Goal: Task Accomplishment & Management: Complete application form

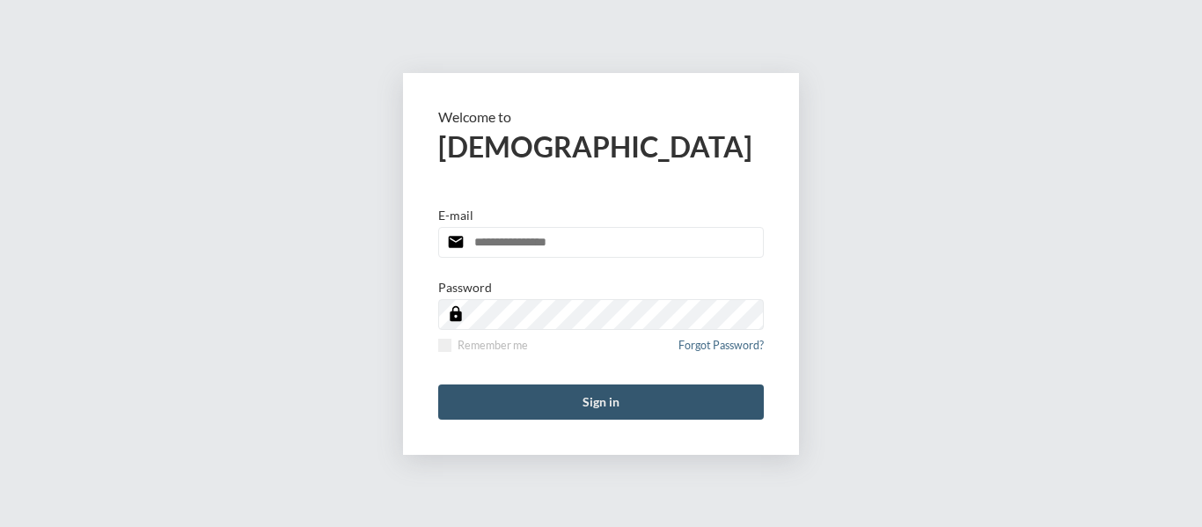
type input "**********"
click at [596, 402] on button "Sign in" at bounding box center [601, 402] width 326 height 35
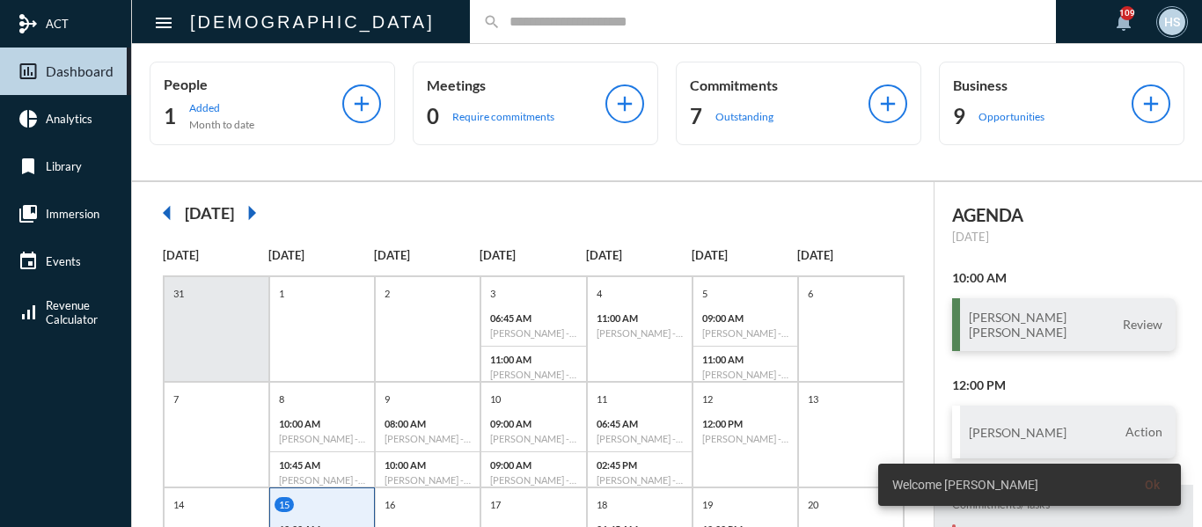
click at [501, 23] on input "text" at bounding box center [772, 21] width 542 height 15
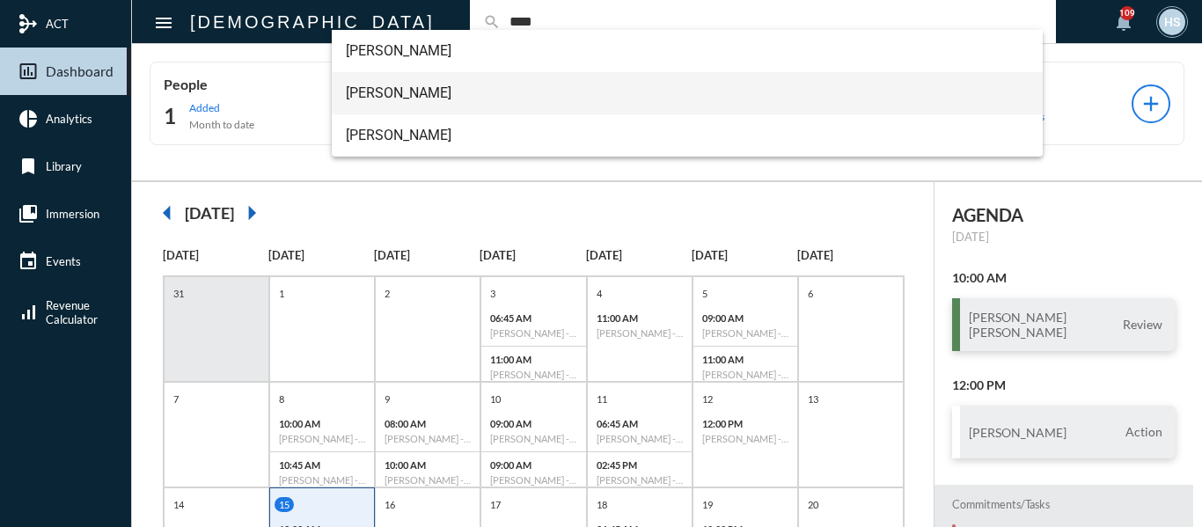
type input "****"
click at [376, 89] on span "[PERSON_NAME]" at bounding box center [688, 93] width 684 height 42
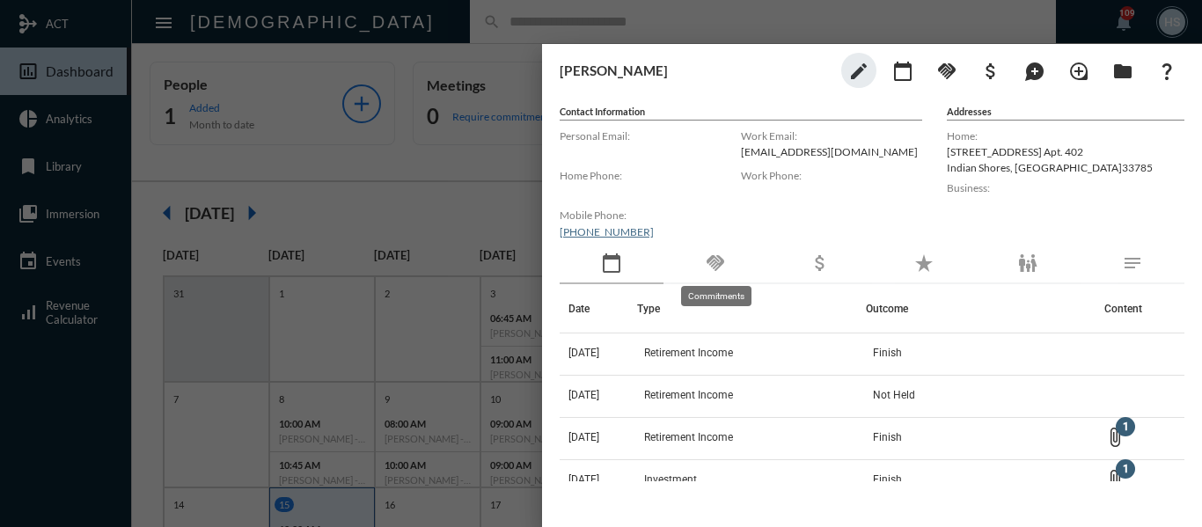
click at [715, 259] on mat-icon "handshake" at bounding box center [715, 263] width 21 height 21
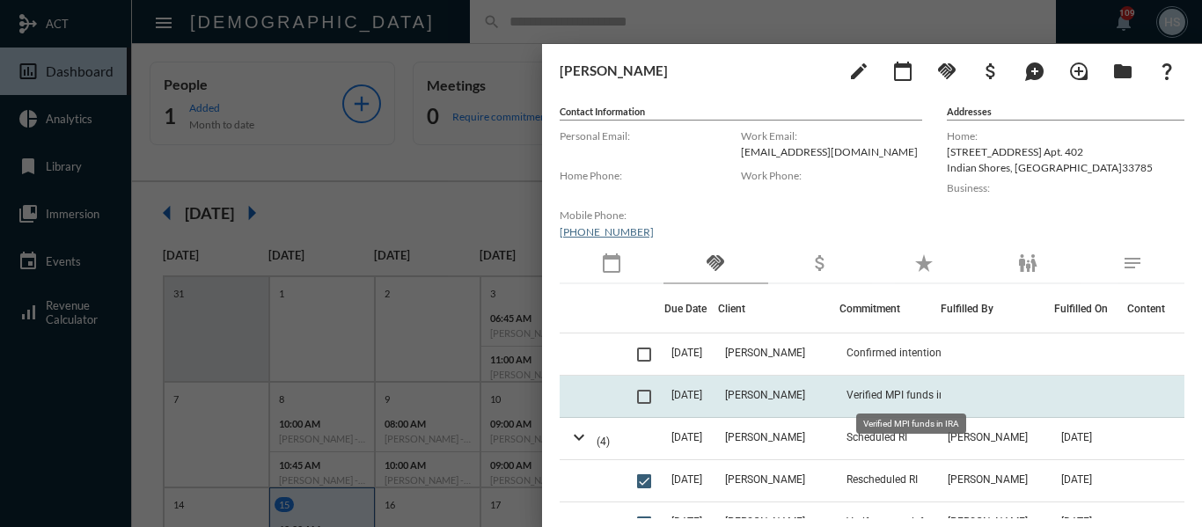
click at [873, 397] on span "Verified MPI funds in IRA" at bounding box center [904, 395] width 117 height 12
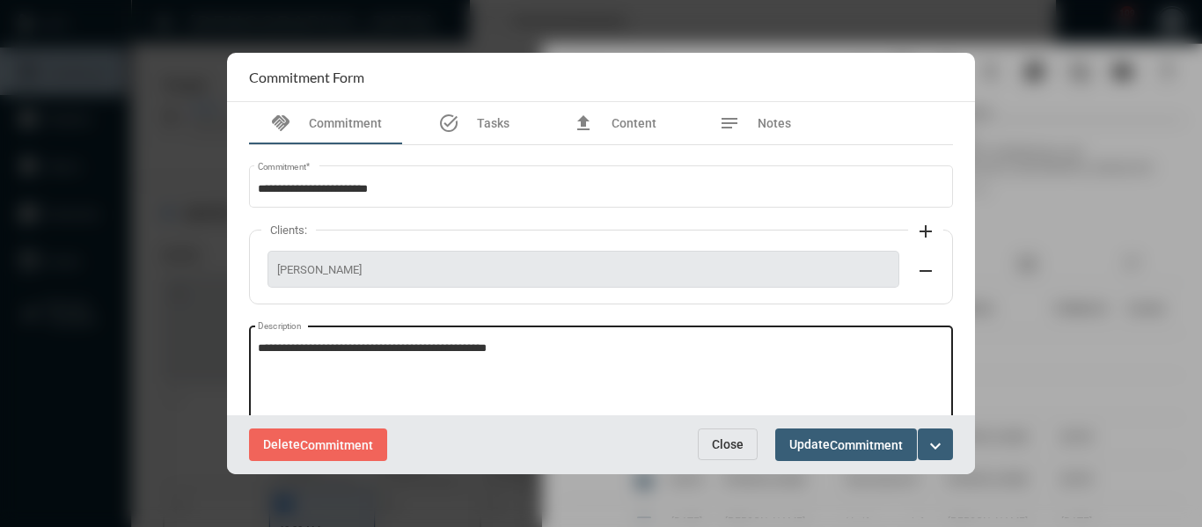
click at [559, 349] on textarea "**********" at bounding box center [601, 376] width 687 height 70
paste textarea "**********"
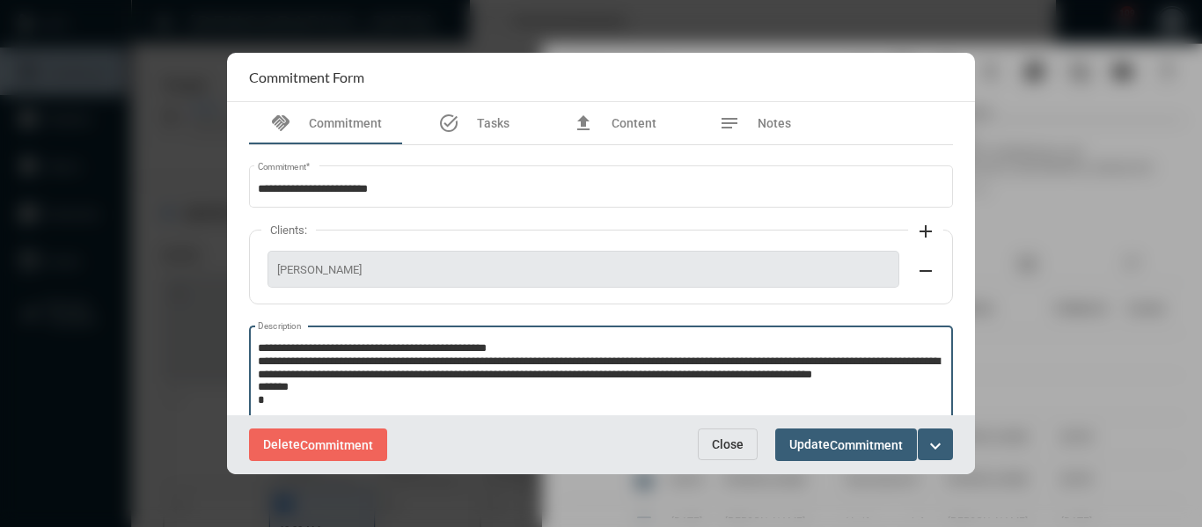
scroll to position [10, 0]
type textarea "**********"
click at [931, 442] on mat-icon "expand_more" at bounding box center [935, 446] width 21 height 21
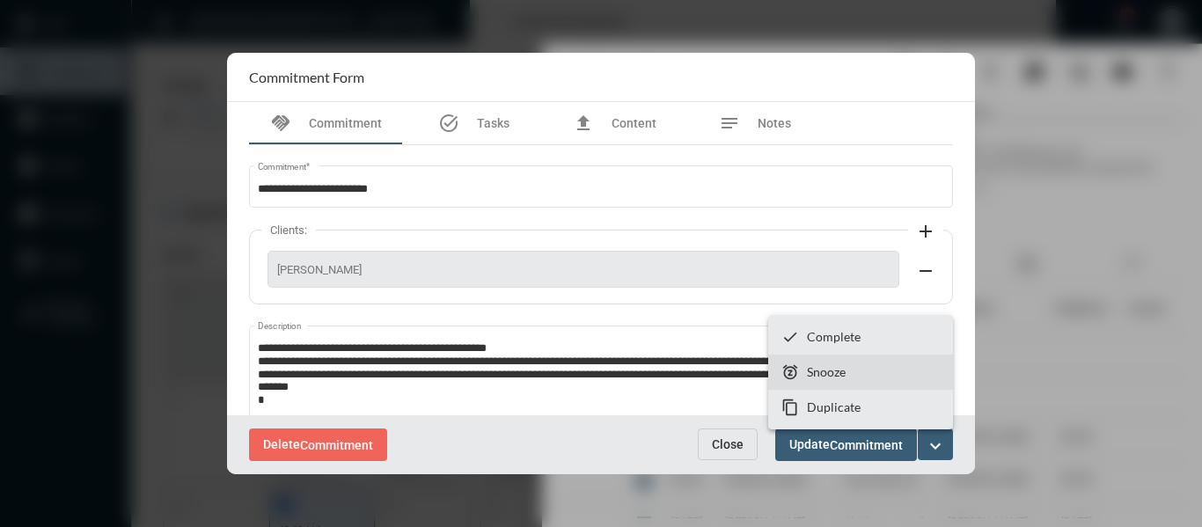
click at [853, 372] on section "snooze Snooze" at bounding box center [860, 372] width 185 height 35
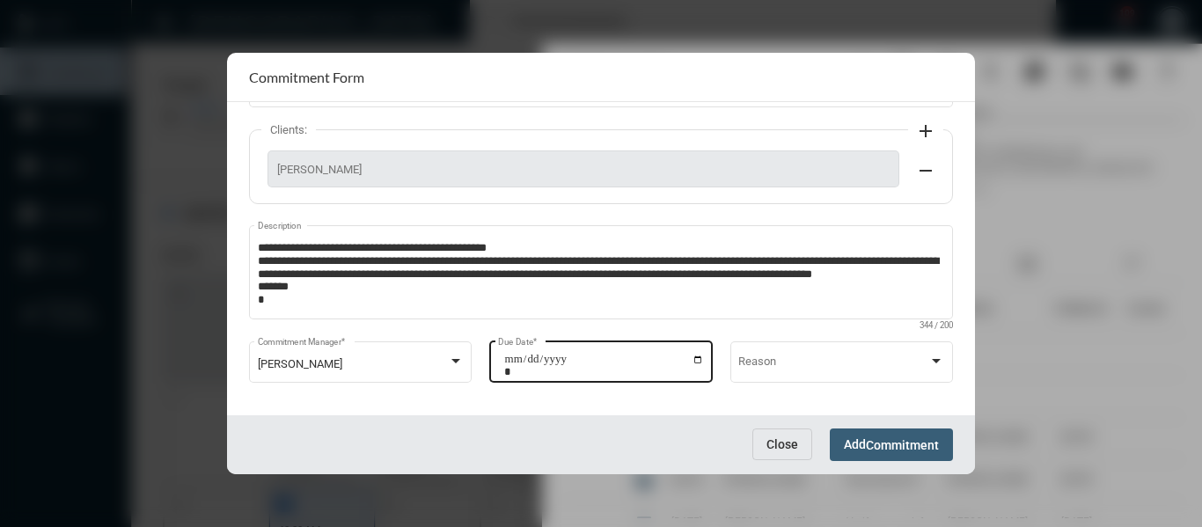
scroll to position [112, 0]
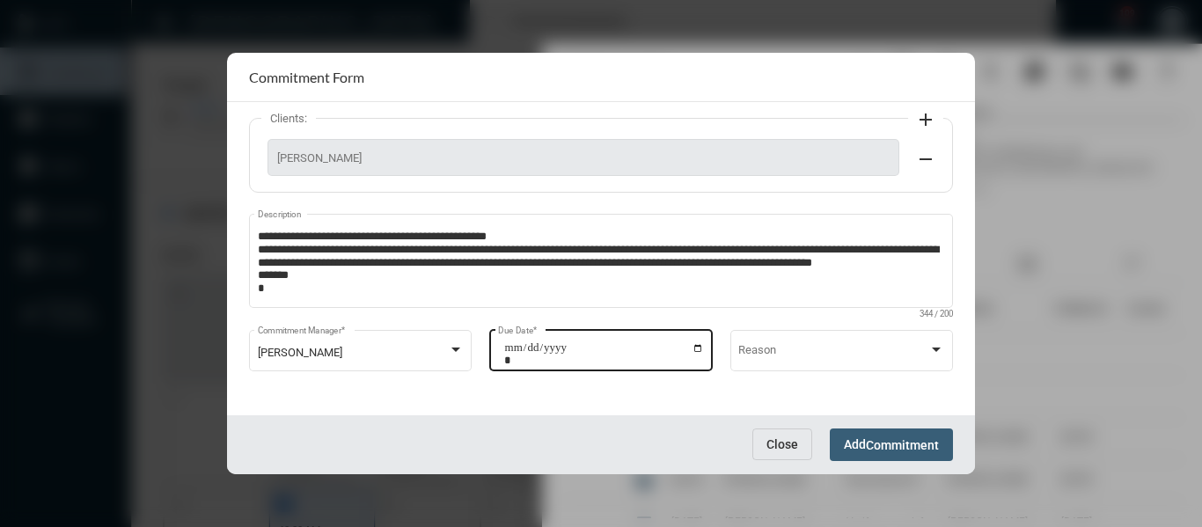
click at [693, 345] on input "**********" at bounding box center [604, 353] width 200 height 25
type input "**********"
click at [874, 436] on button "Add Commitment" at bounding box center [891, 444] width 123 height 33
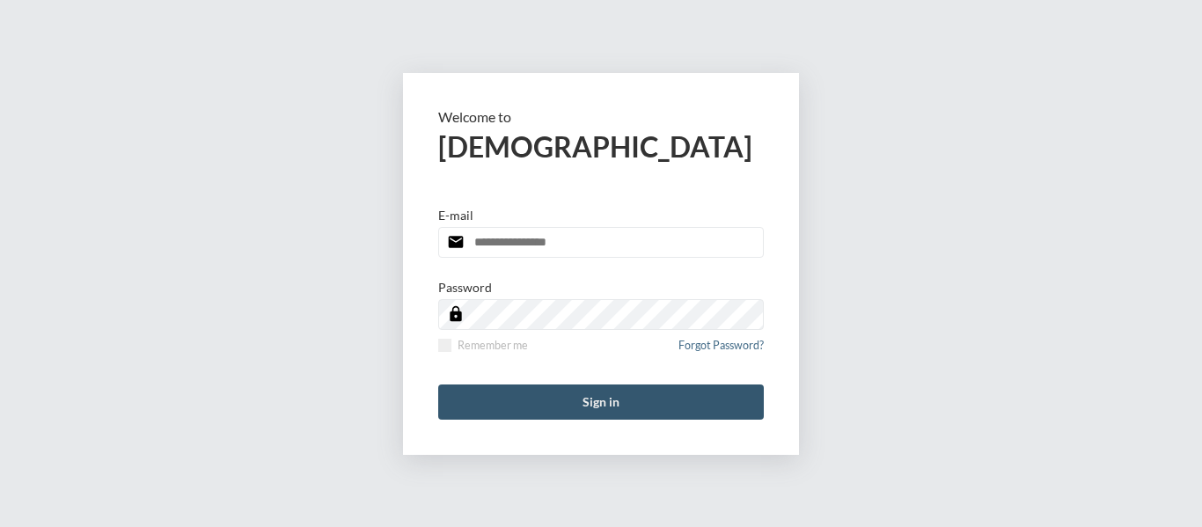
type input "**********"
click at [605, 394] on button "Sign in" at bounding box center [601, 402] width 326 height 35
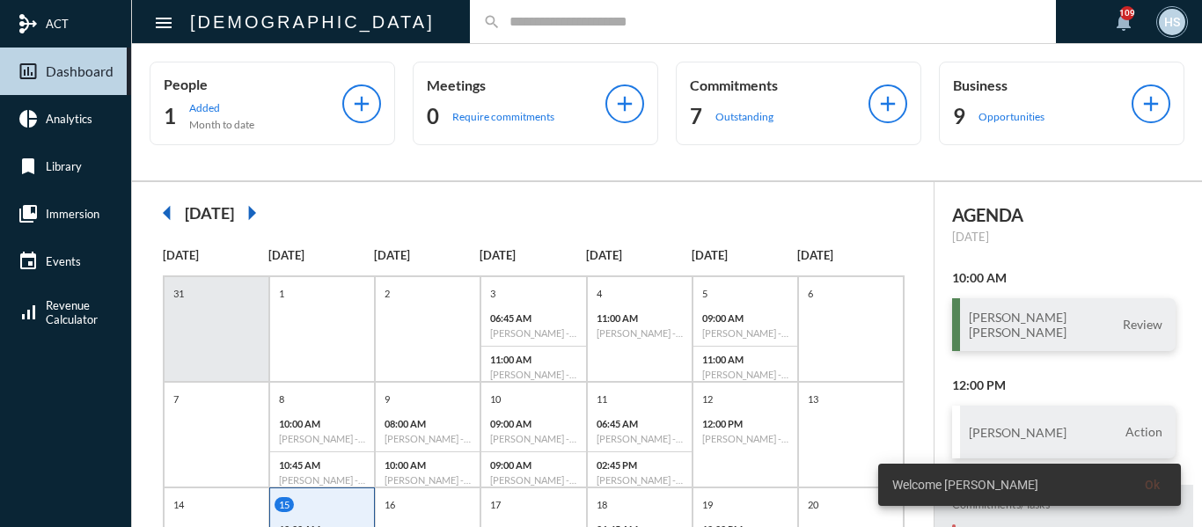
click at [634, 31] on div "search" at bounding box center [763, 21] width 586 height 43
click at [594, 28] on input "text" at bounding box center [772, 21] width 542 height 15
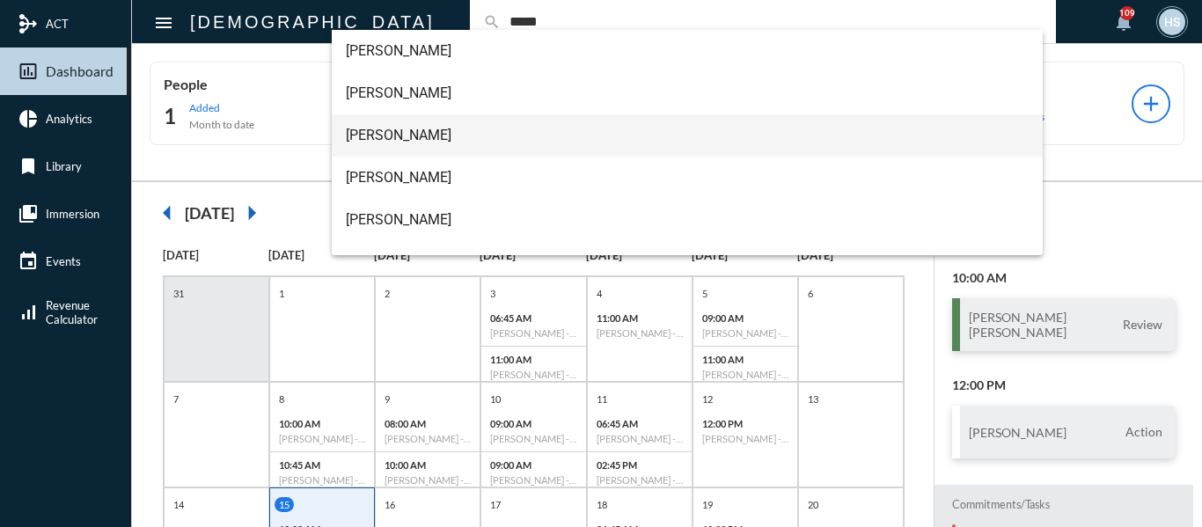
type input "*****"
click at [389, 133] on span "[PERSON_NAME]" at bounding box center [688, 135] width 684 height 42
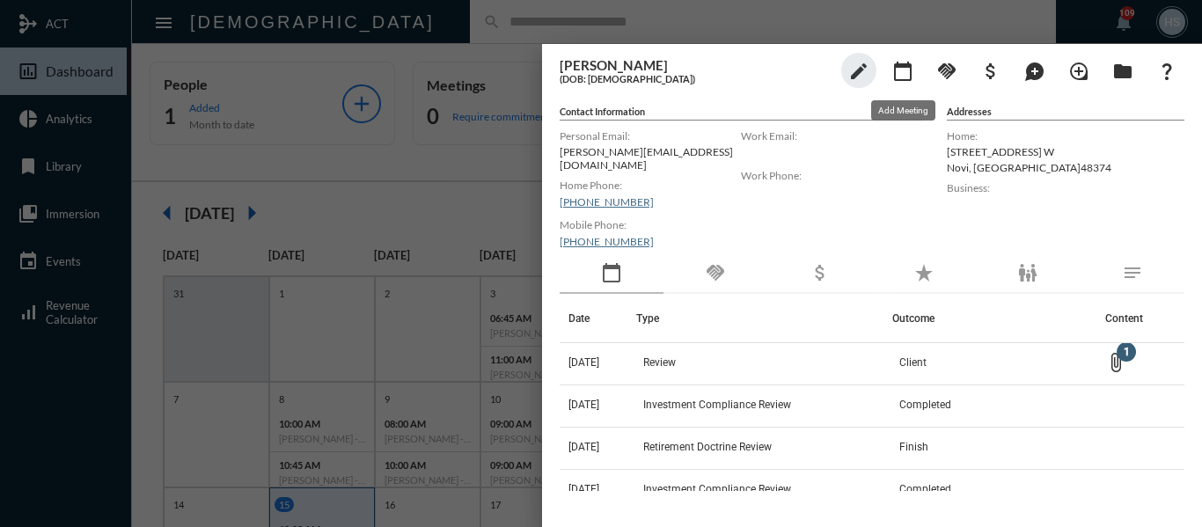
click at [897, 76] on mat-icon "calendar_today" at bounding box center [902, 71] width 21 height 21
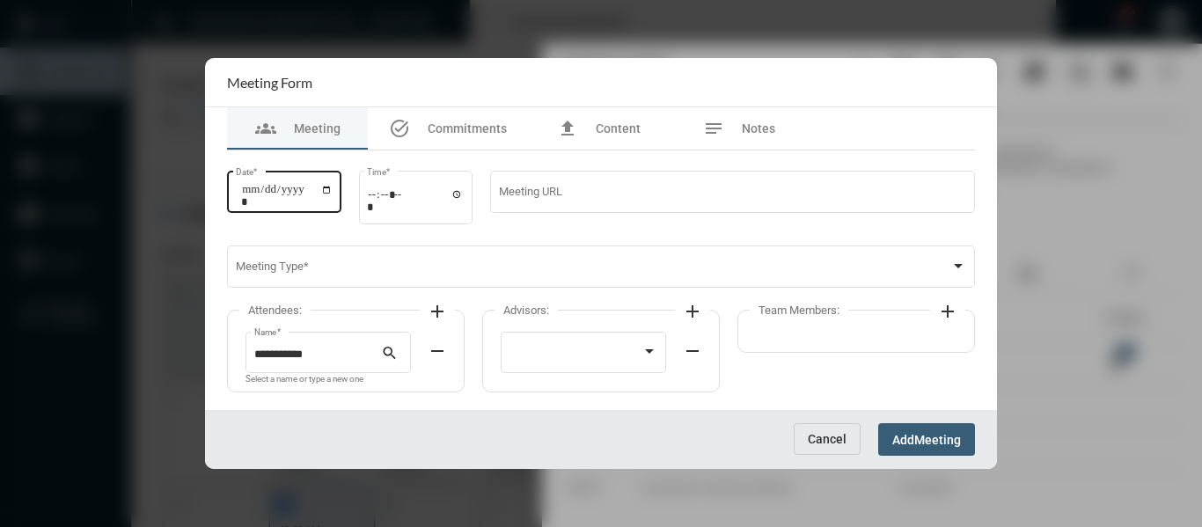
click at [333, 190] on input "Date *" at bounding box center [287, 195] width 92 height 25
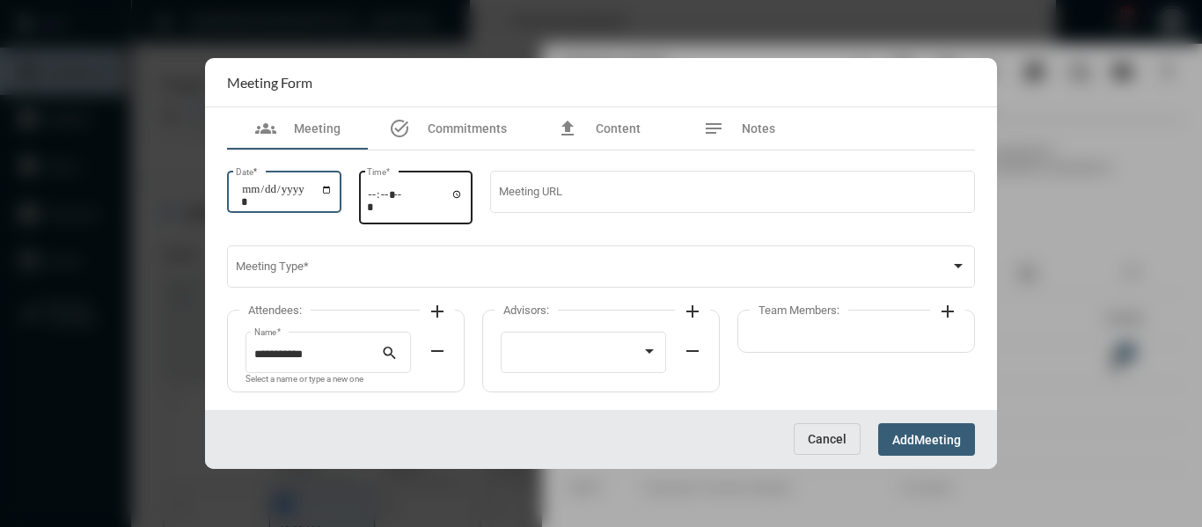
type input "**********"
click at [464, 196] on input "Time *" at bounding box center [415, 200] width 97 height 26
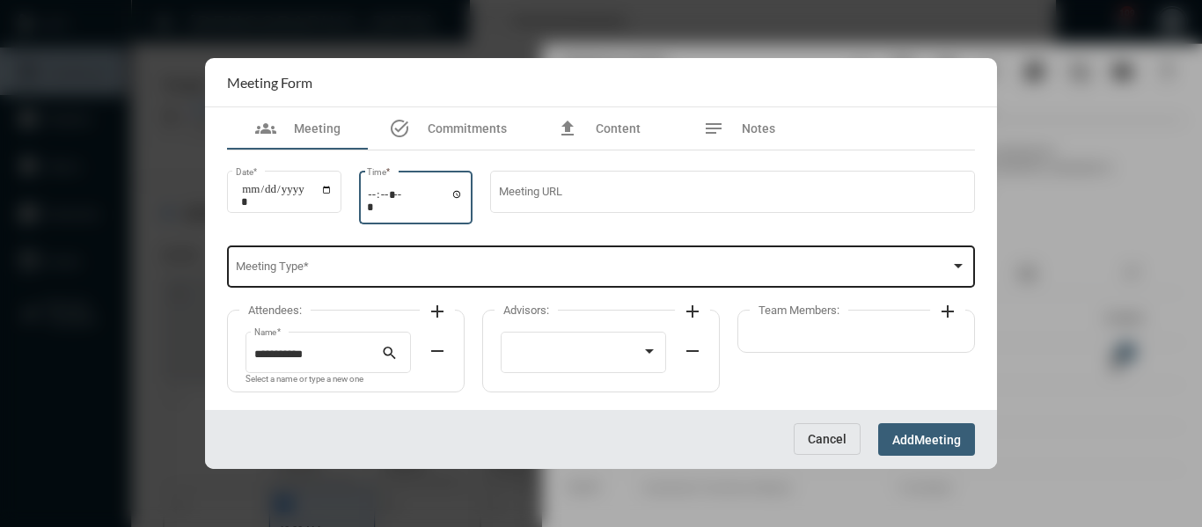
type input "*****"
click at [600, 267] on span at bounding box center [593, 269] width 715 height 13
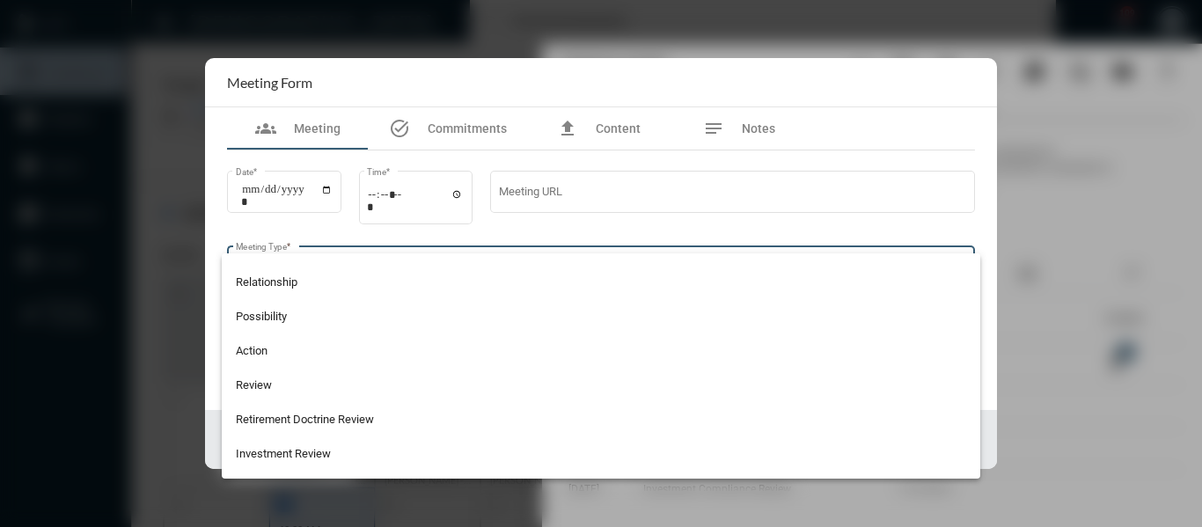
scroll to position [440, 0]
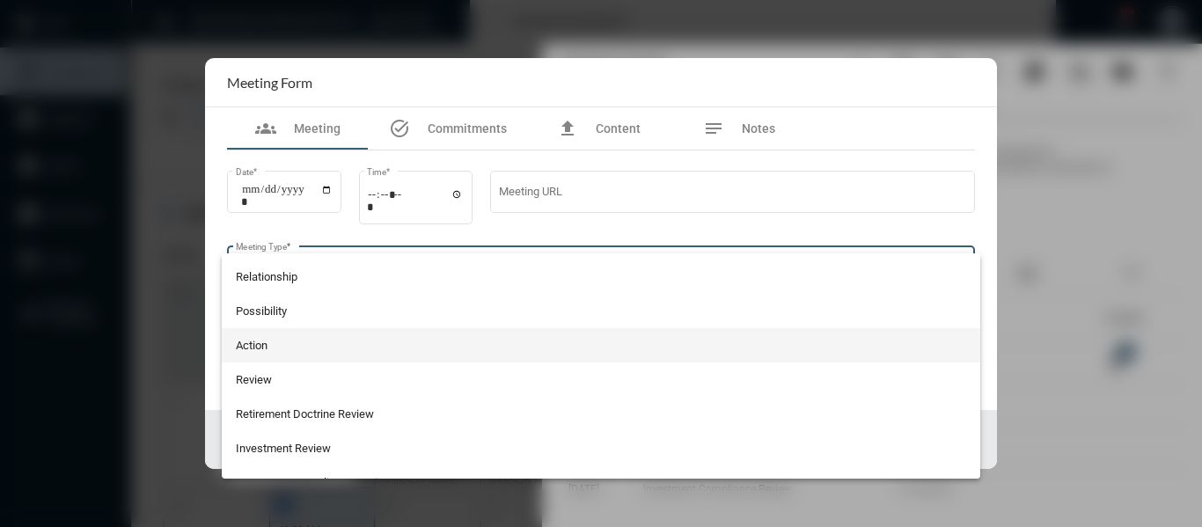
click at [245, 346] on span "Action" at bounding box center [601, 345] width 731 height 34
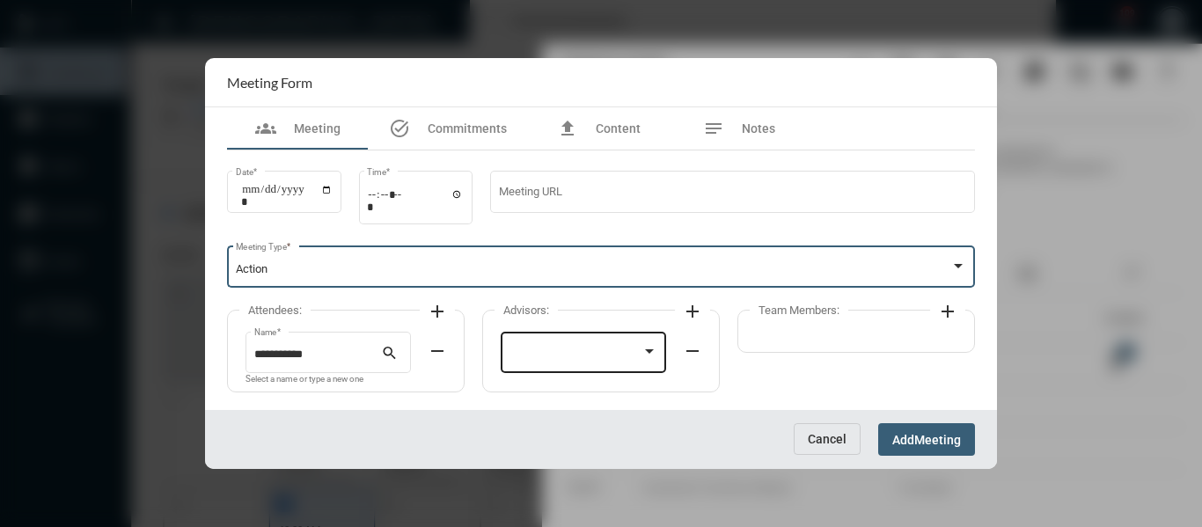
click at [653, 347] on div at bounding box center [649, 352] width 16 height 14
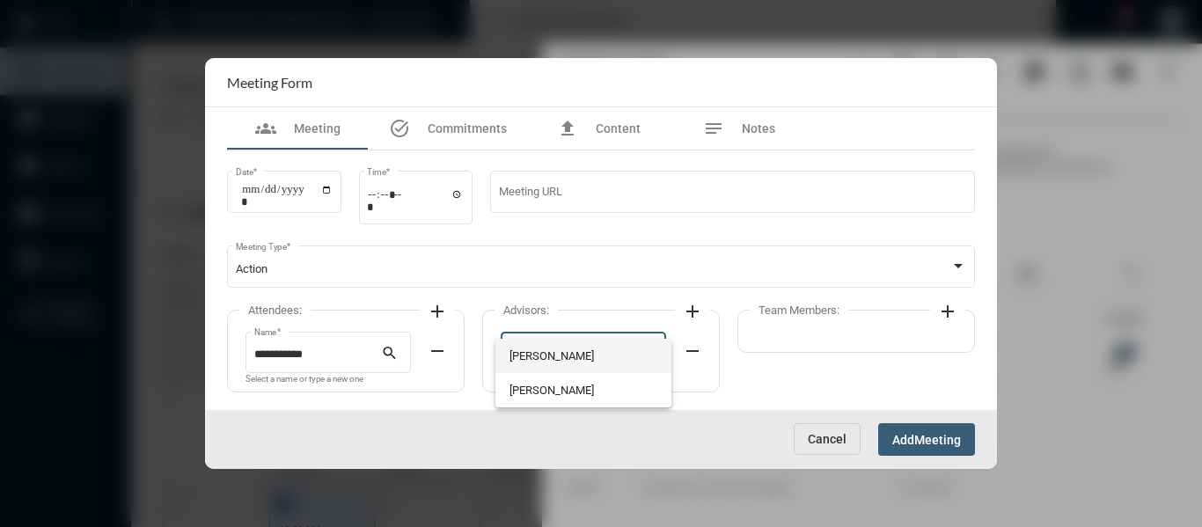
click at [530, 354] on span "[PERSON_NAME]" at bounding box center [583, 356] width 149 height 34
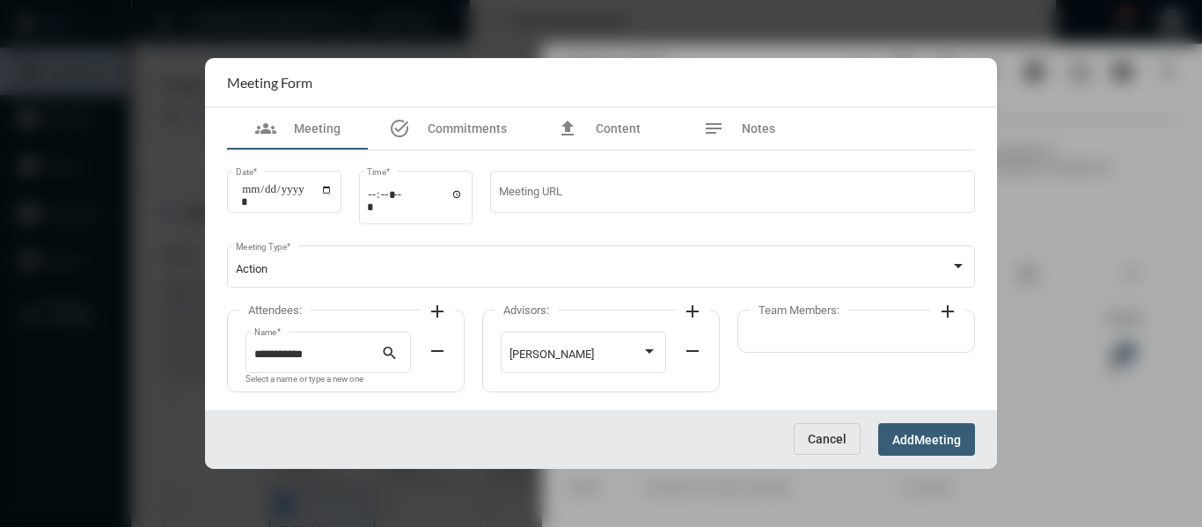
click at [945, 312] on mat-icon "add" at bounding box center [947, 311] width 21 height 21
click at [875, 351] on div at bounding box center [831, 354] width 133 height 13
click at [825, 356] on span "[PERSON_NAME]" at bounding box center [839, 356] width 149 height 34
click at [926, 436] on span "Meeting" at bounding box center [937, 440] width 47 height 14
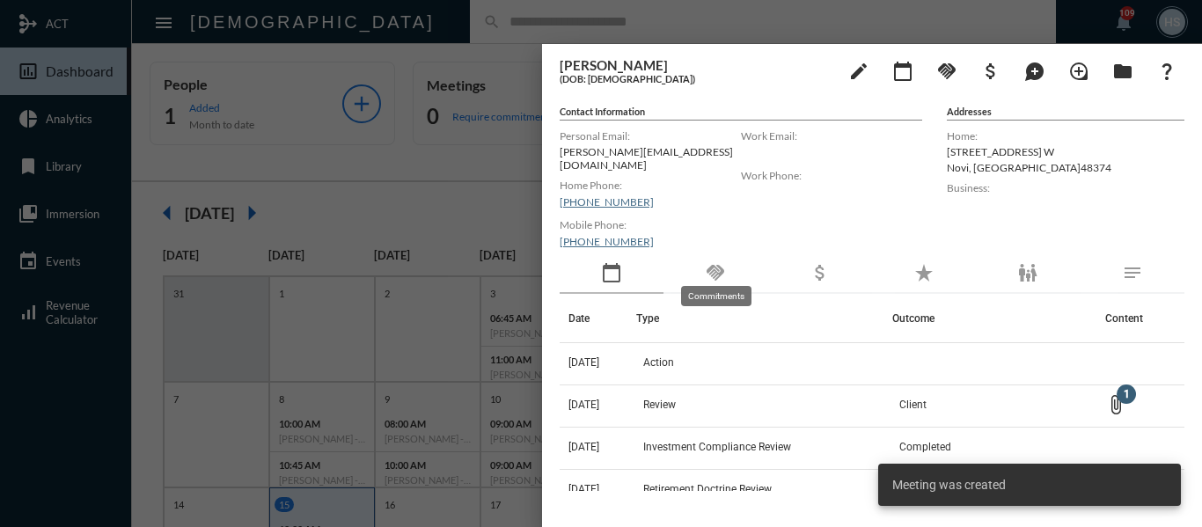
click at [708, 262] on mat-icon "handshake" at bounding box center [715, 272] width 21 height 21
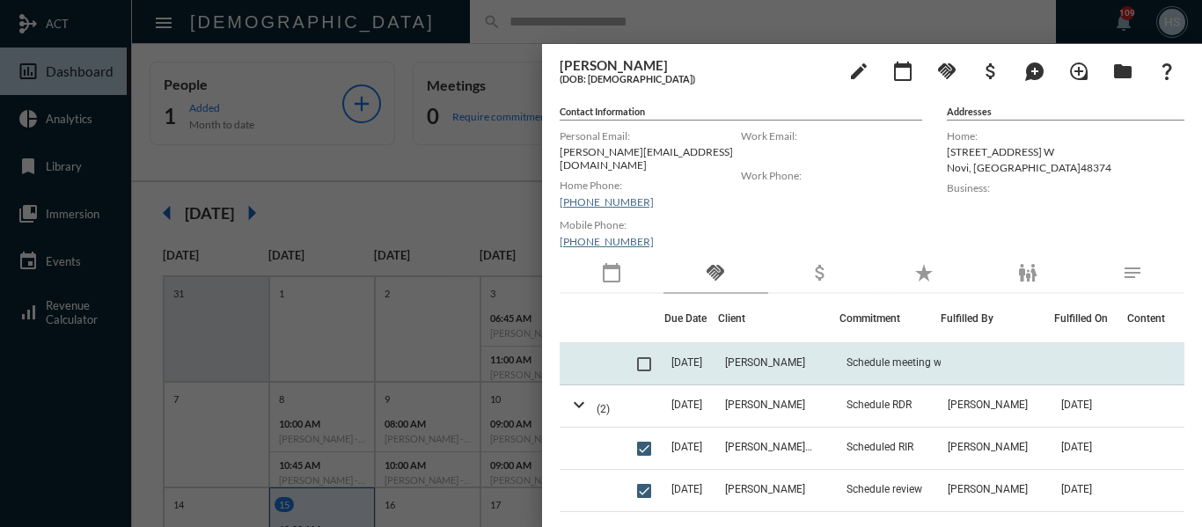
click at [638, 357] on span at bounding box center [644, 364] width 14 height 14
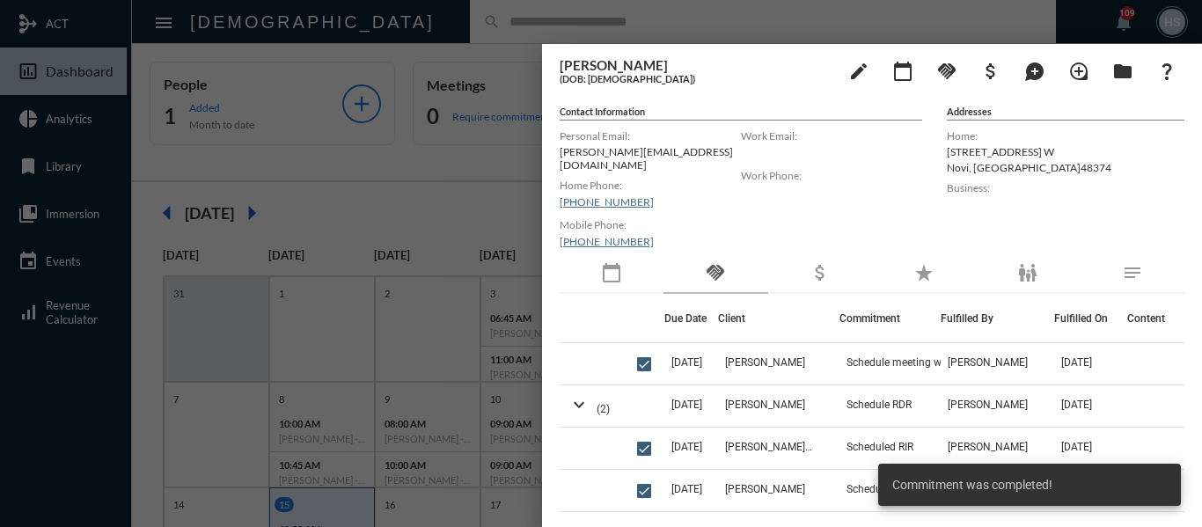
click at [473, 194] on div at bounding box center [601, 263] width 1202 height 527
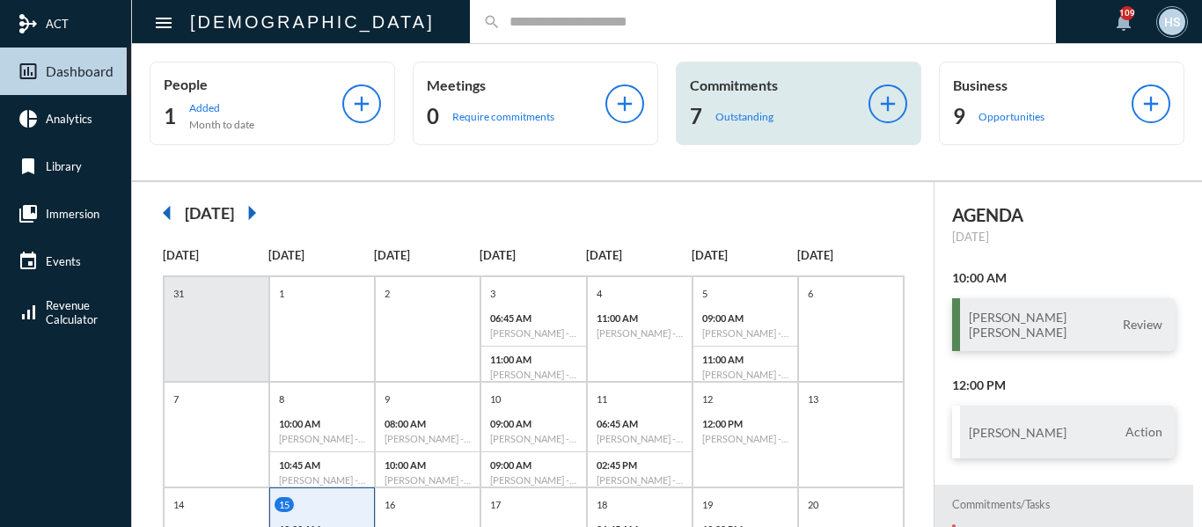
click at [741, 118] on p "Outstanding" at bounding box center [744, 116] width 58 height 13
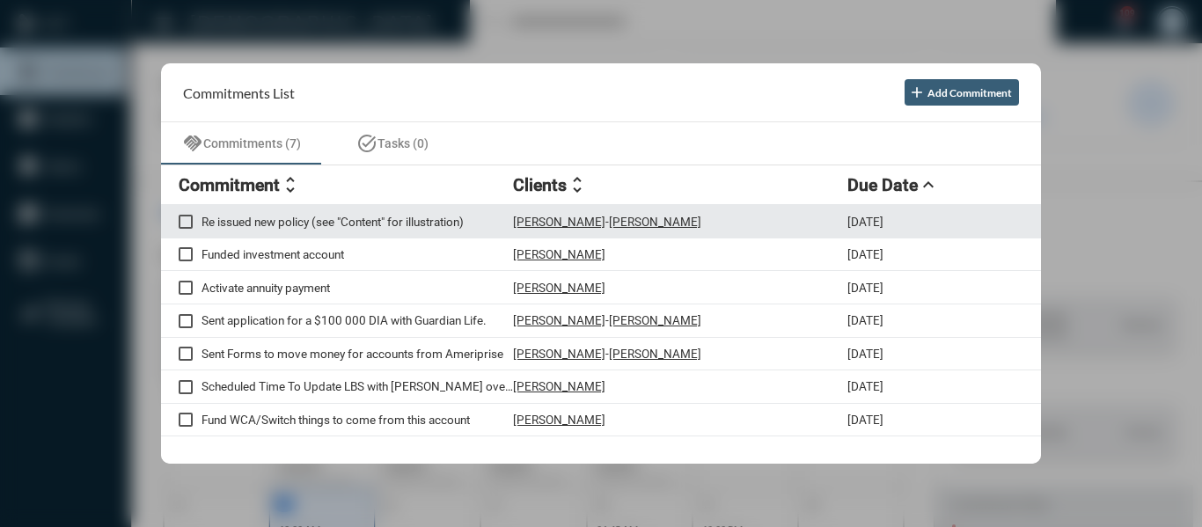
click at [450, 221] on p "Re issued new policy (see "Content" for illustration)" at bounding box center [356, 222] width 311 height 14
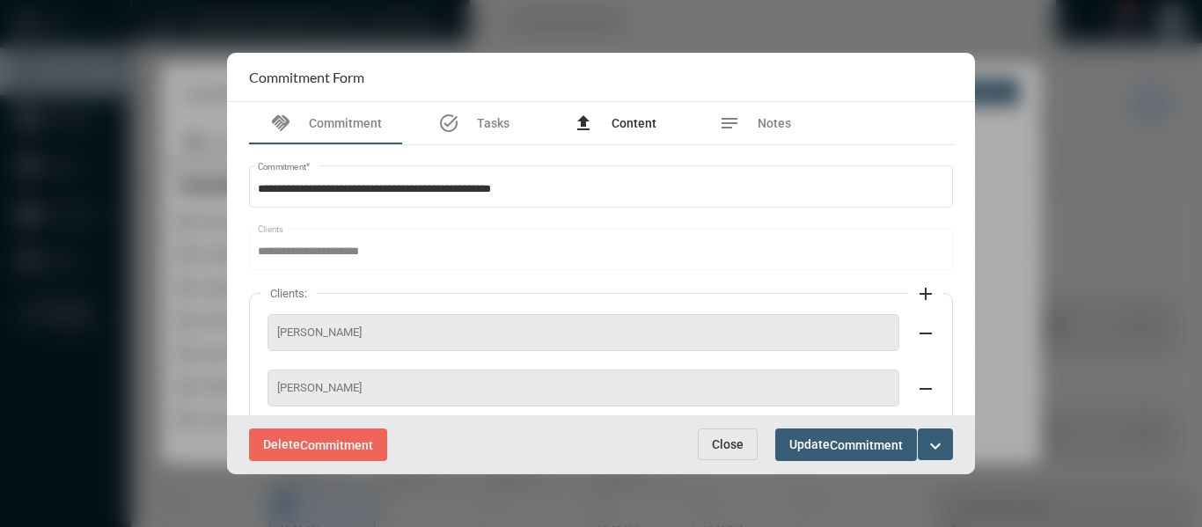
click at [626, 118] on span "Content" at bounding box center [634, 123] width 45 height 14
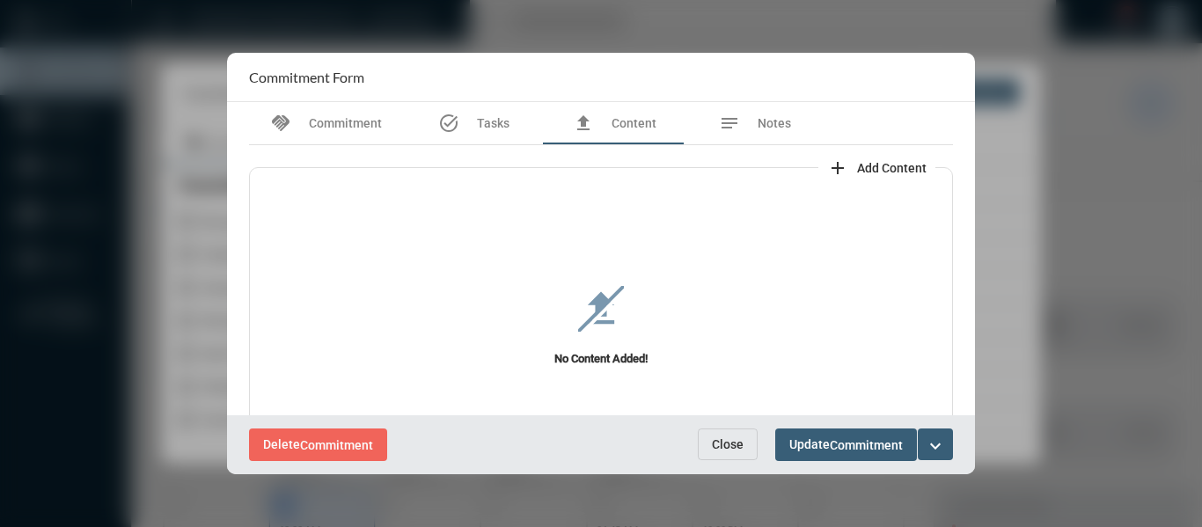
click at [714, 437] on span "Close" at bounding box center [728, 444] width 32 height 14
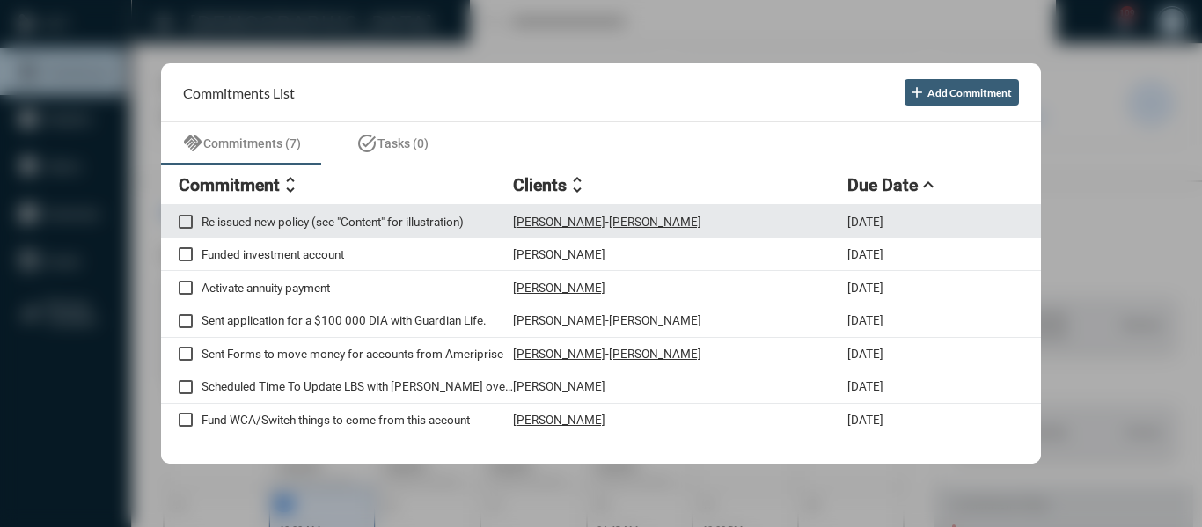
click at [609, 222] on p "[PERSON_NAME]" at bounding box center [655, 222] width 92 height 14
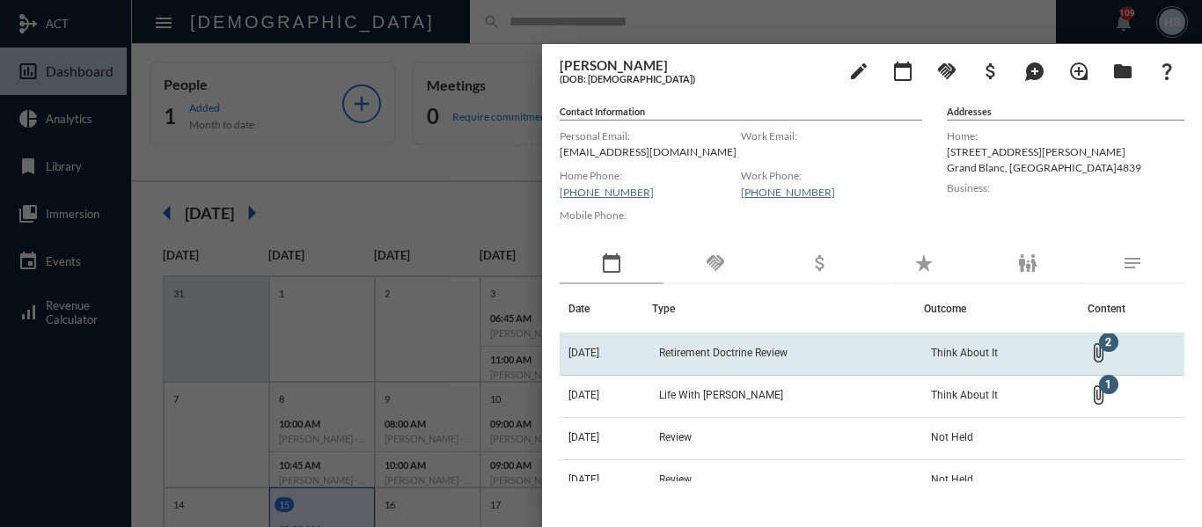
click at [787, 348] on span "Retirement Doctrine Review" at bounding box center [723, 353] width 128 height 12
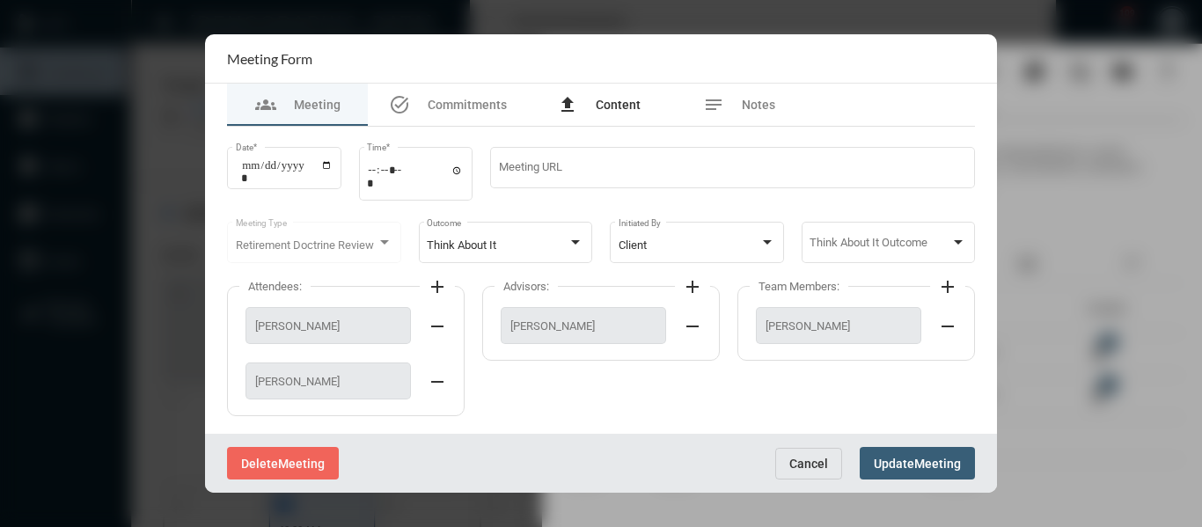
click at [625, 108] on span "Content" at bounding box center [618, 105] width 45 height 14
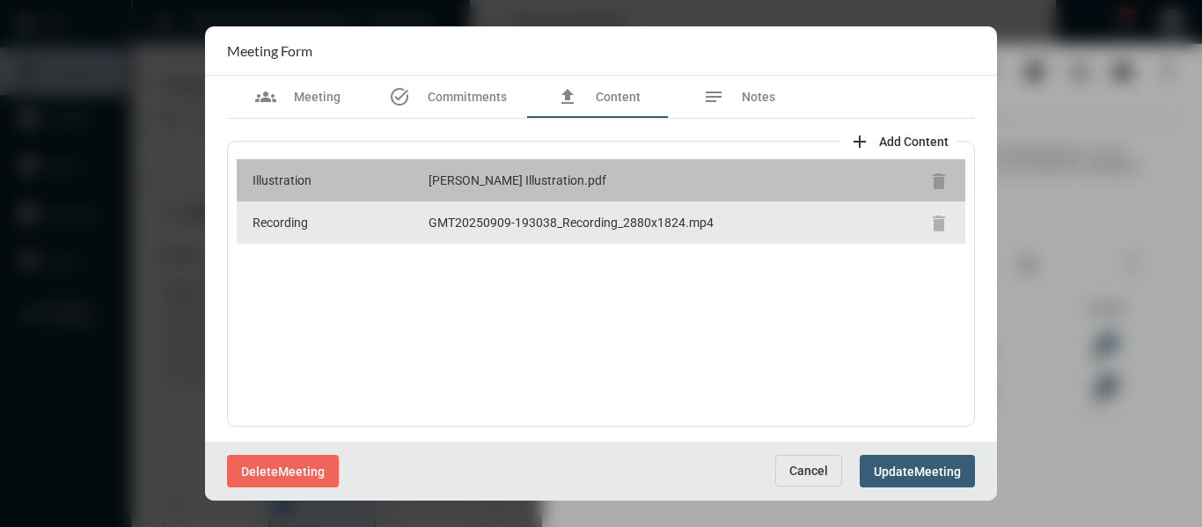
click at [545, 179] on div "[PERSON_NAME] Illustration.pdf" at bounding box center [674, 181] width 493 height 18
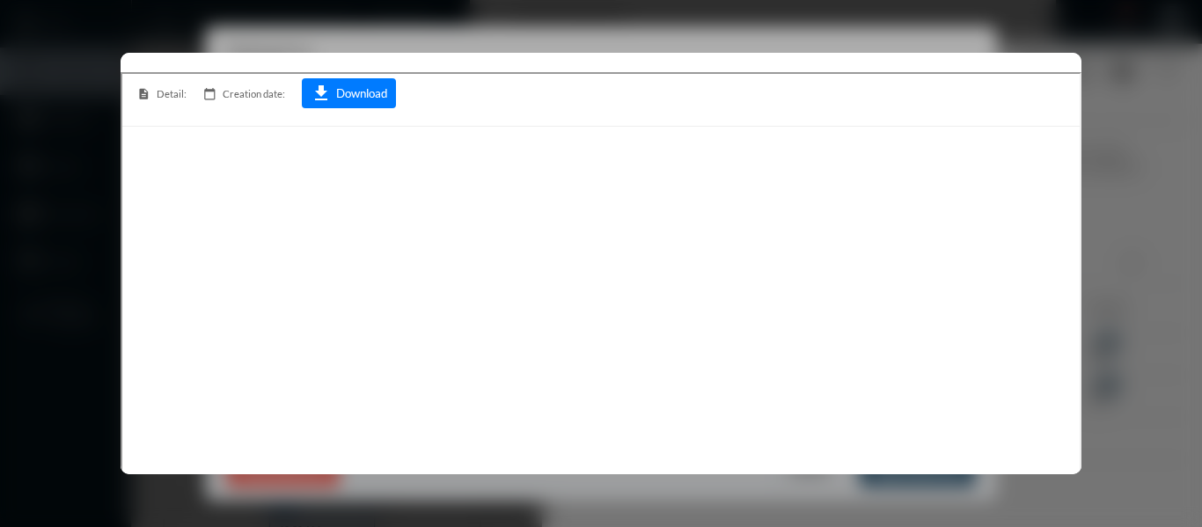
click at [1095, 34] on div at bounding box center [601, 263] width 1202 height 527
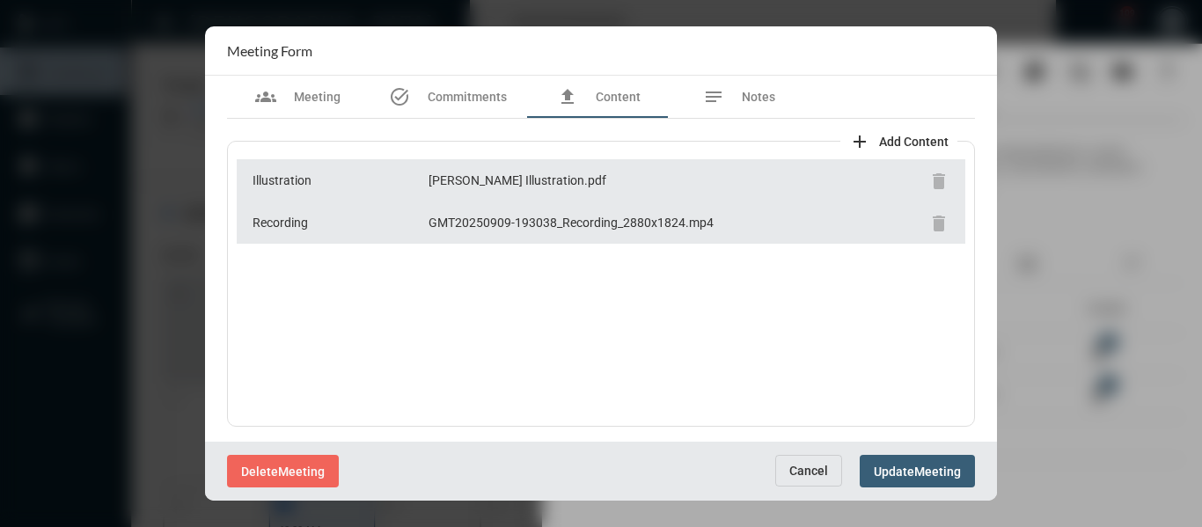
click at [1071, 124] on div at bounding box center [601, 263] width 1202 height 527
click at [802, 467] on span "Cancel" at bounding box center [808, 471] width 39 height 14
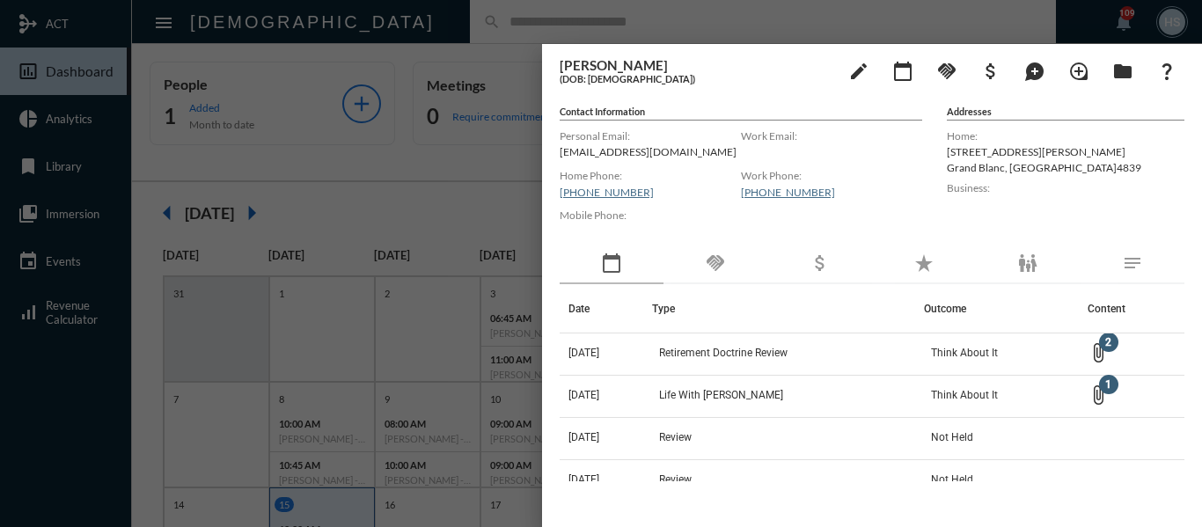
click at [480, 25] on div at bounding box center [601, 263] width 1202 height 527
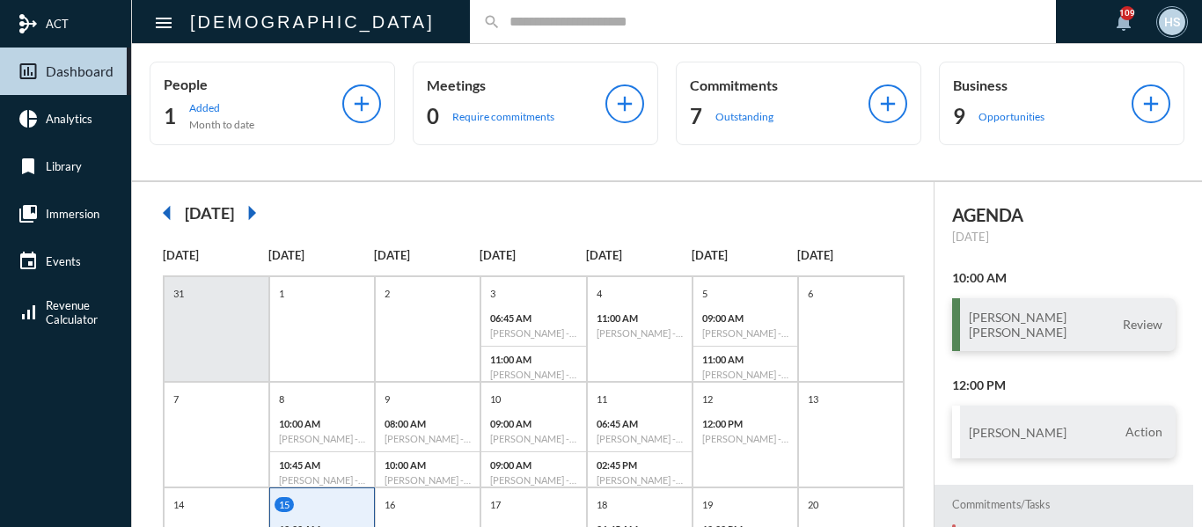
click at [501, 26] on input "text" at bounding box center [772, 21] width 542 height 15
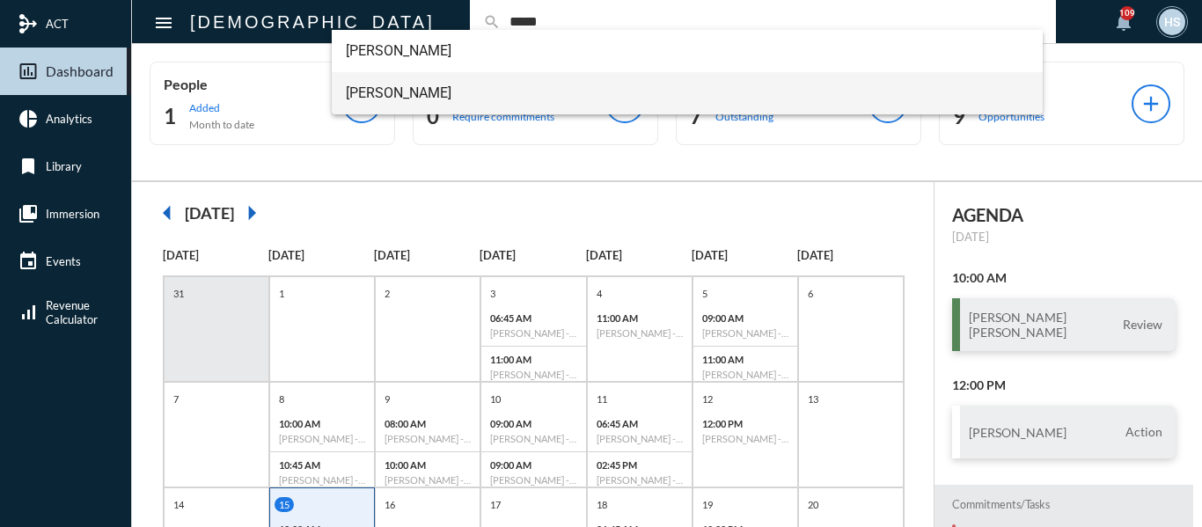
type input "*****"
click at [384, 90] on span "[PERSON_NAME]" at bounding box center [688, 93] width 684 height 42
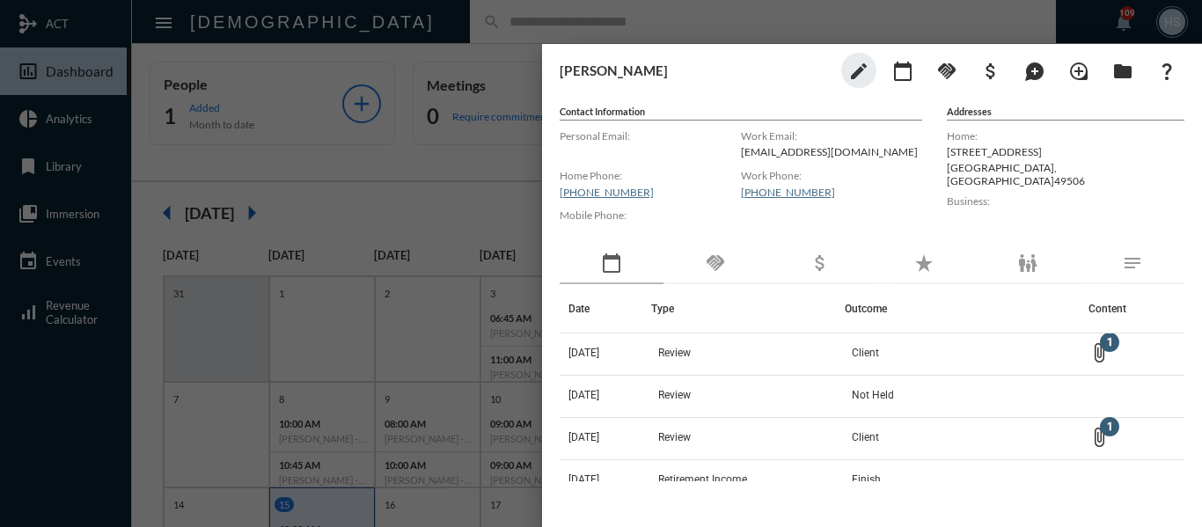
click at [708, 267] on mat-icon "handshake" at bounding box center [715, 263] width 21 height 21
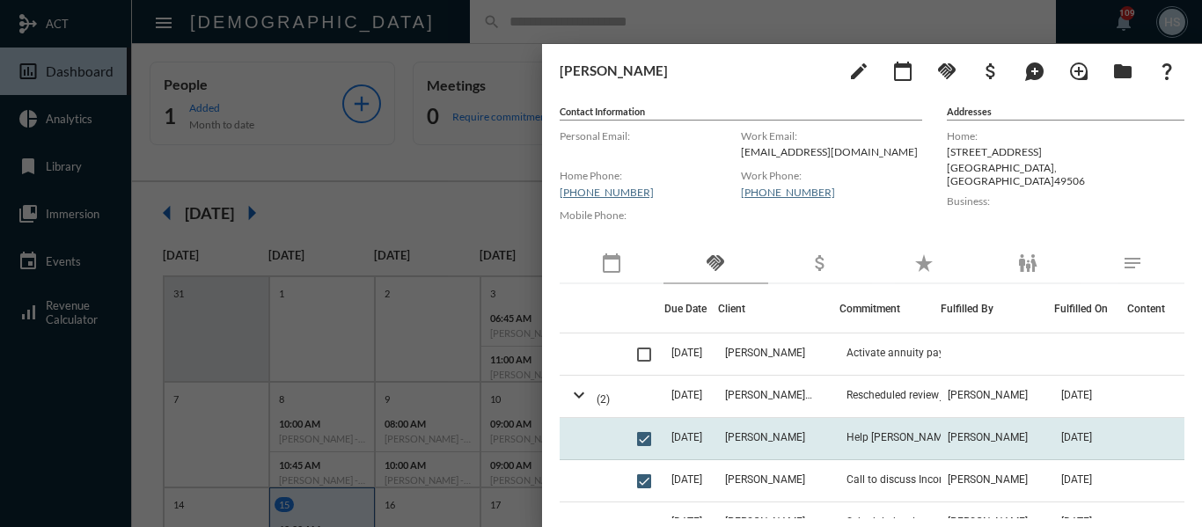
scroll to position [88, 0]
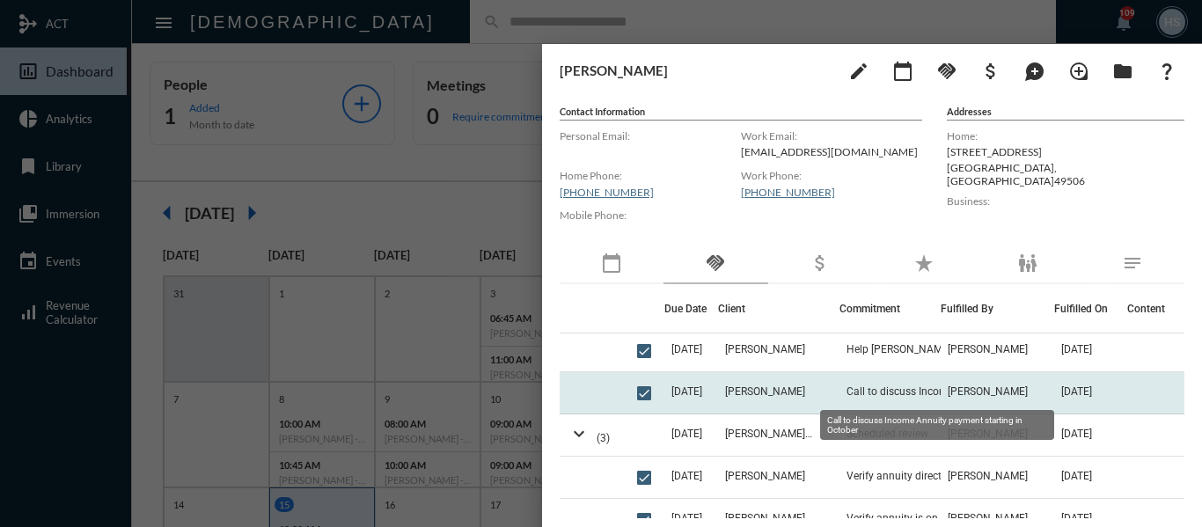
click at [881, 394] on span "Call to discuss Income Annuity payment starting in October" at bounding box center [934, 391] width 176 height 12
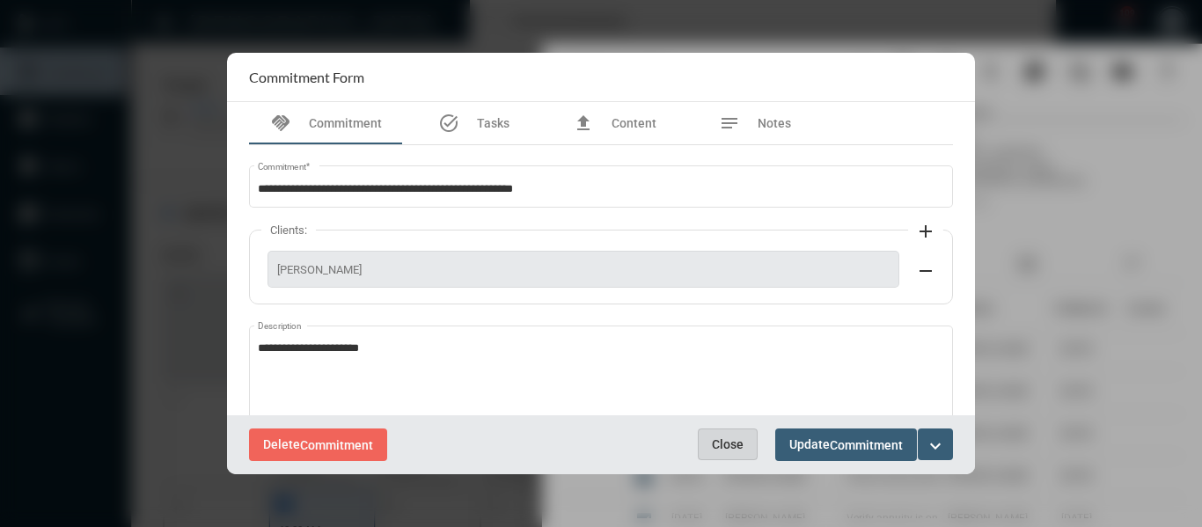
click at [739, 441] on span "Close" at bounding box center [728, 444] width 32 height 14
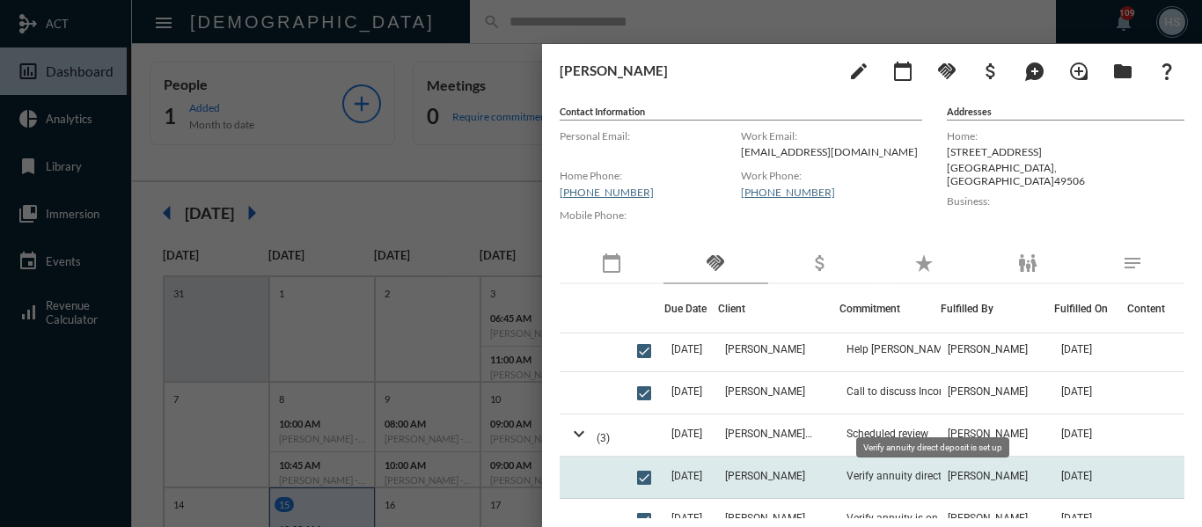
click at [895, 478] on span "Verify annuity direct deposit is set up" at bounding box center [933, 476] width 175 height 12
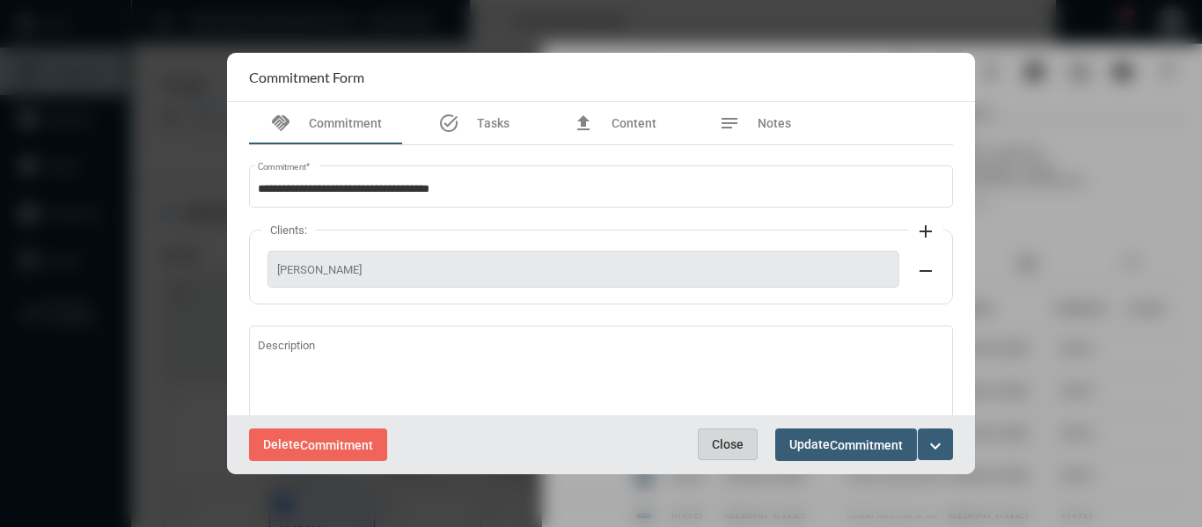
click at [724, 452] on button "Close" at bounding box center [728, 444] width 60 height 32
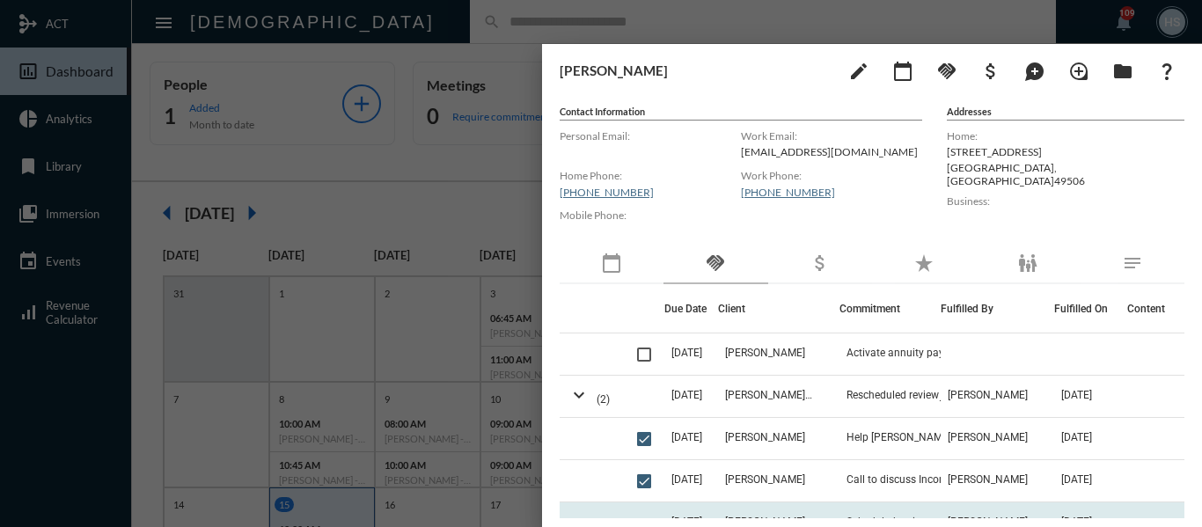
scroll to position [176, 0]
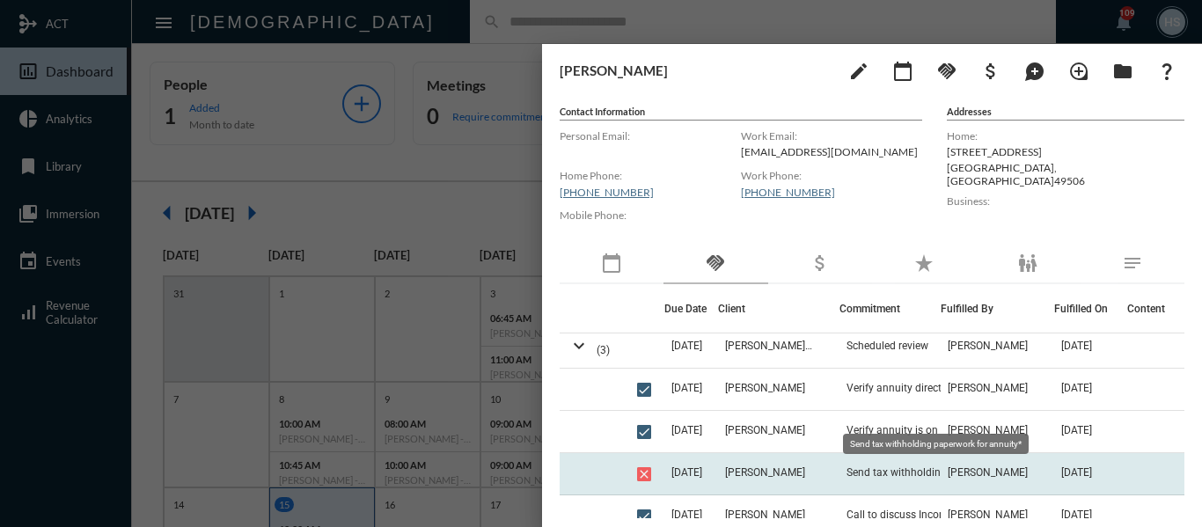
click at [890, 472] on span "Send tax withholding paperwork for annuity*" at bounding box center [934, 472] width 176 height 12
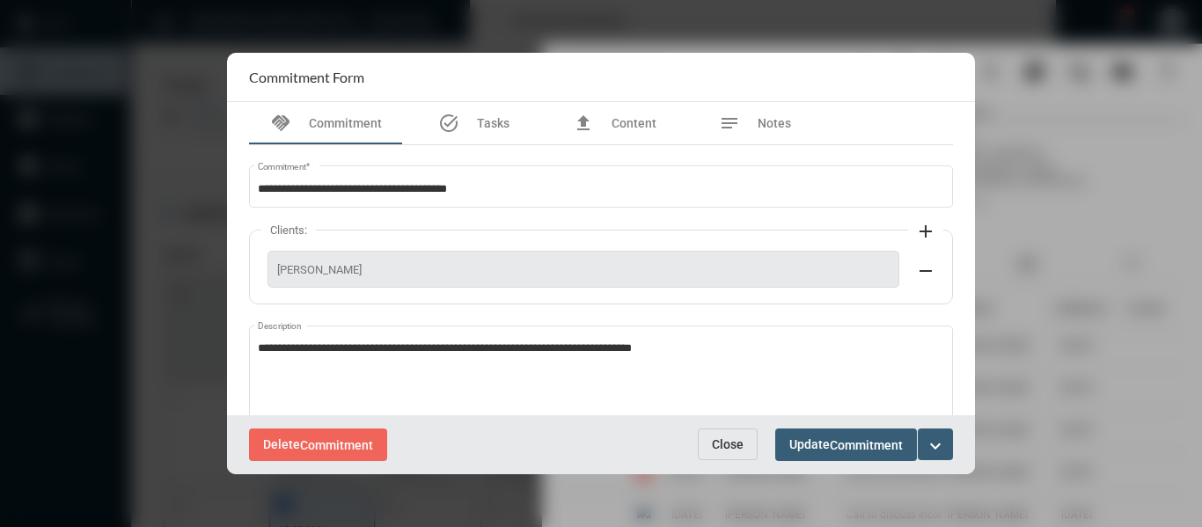
click at [716, 443] on span "Close" at bounding box center [728, 444] width 32 height 14
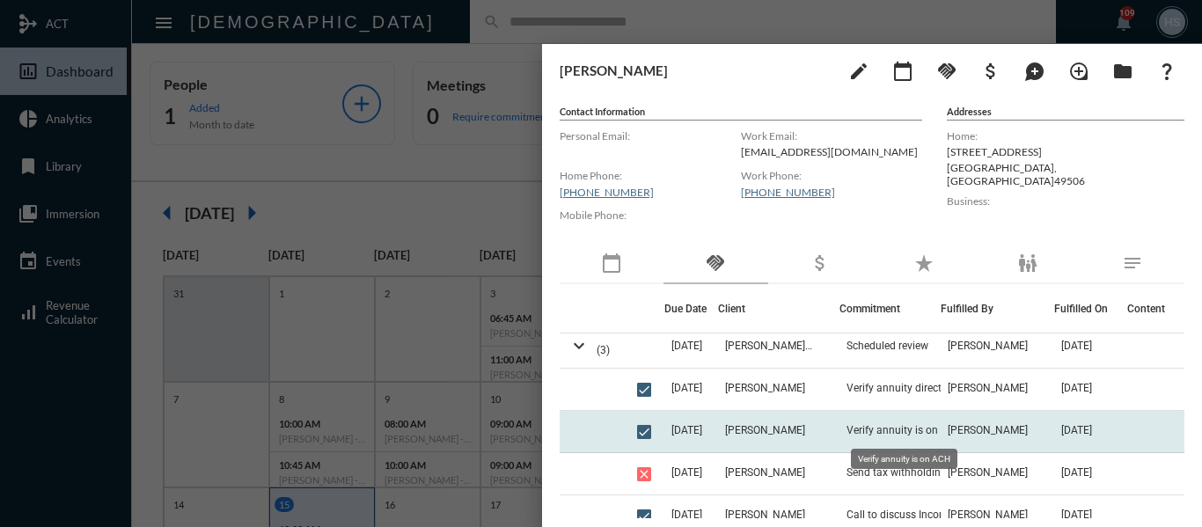
click at [865, 427] on span "Verify annuity is on ACH" at bounding box center [904, 430] width 116 height 12
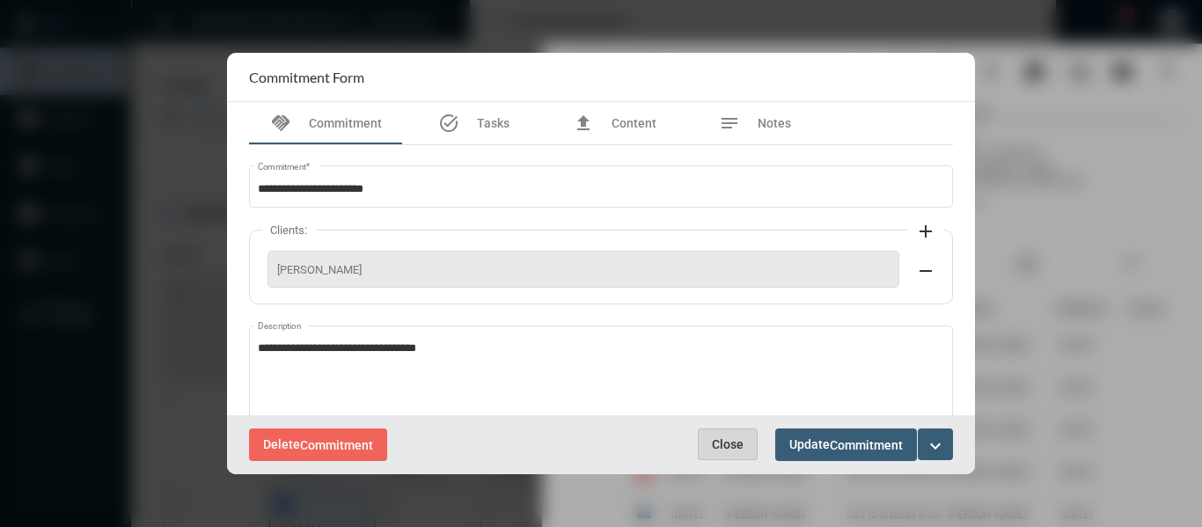
click at [739, 444] on span "Close" at bounding box center [728, 444] width 32 height 14
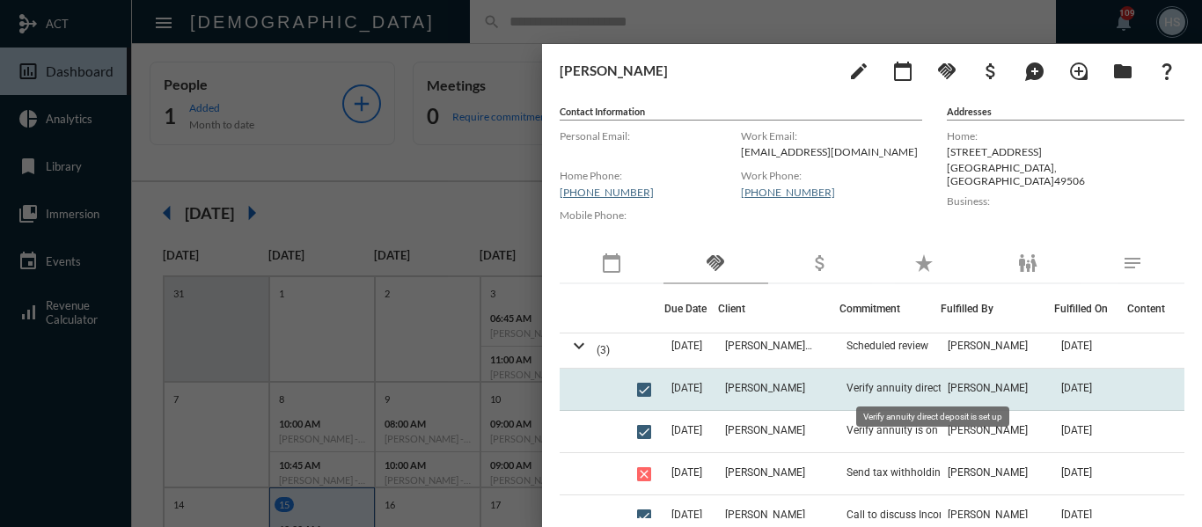
click at [900, 391] on span "Verify annuity direct deposit is set up" at bounding box center [933, 388] width 175 height 12
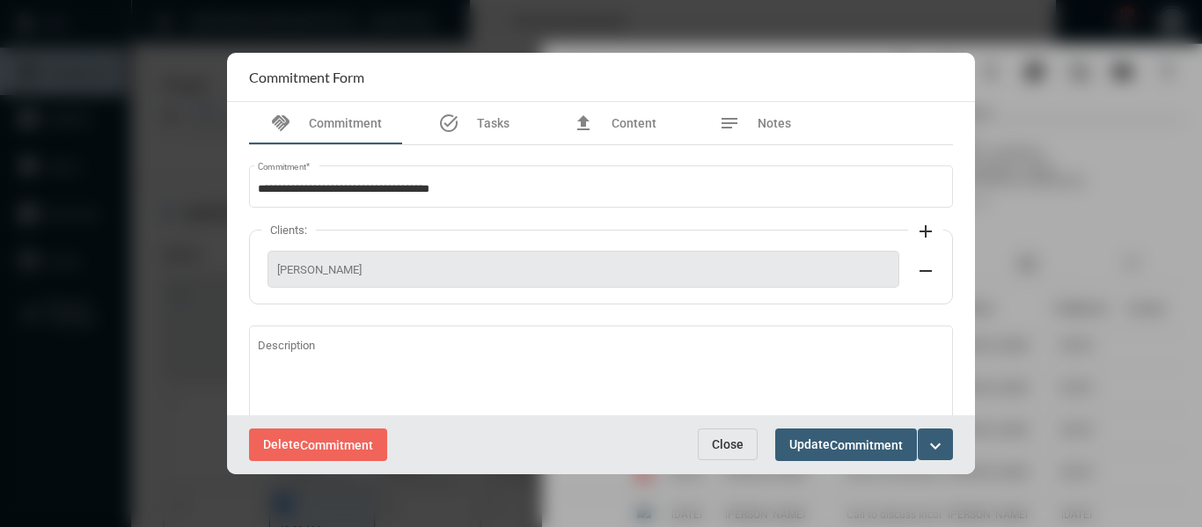
click at [725, 446] on span "Close" at bounding box center [728, 444] width 32 height 14
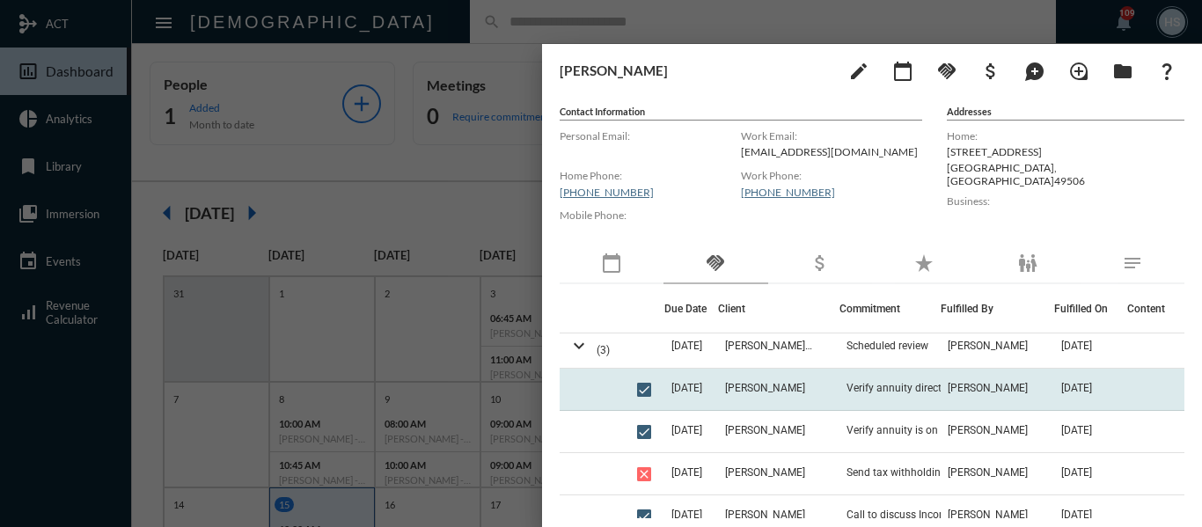
scroll to position [88, 0]
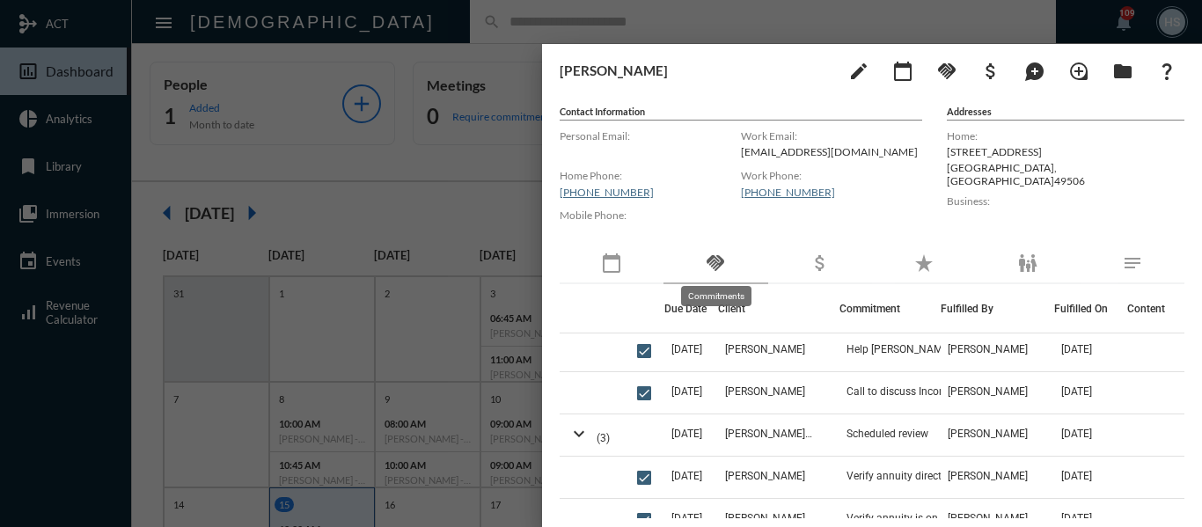
click at [710, 260] on mat-icon "handshake" at bounding box center [715, 263] width 21 height 21
click at [487, 212] on div at bounding box center [601, 263] width 1202 height 527
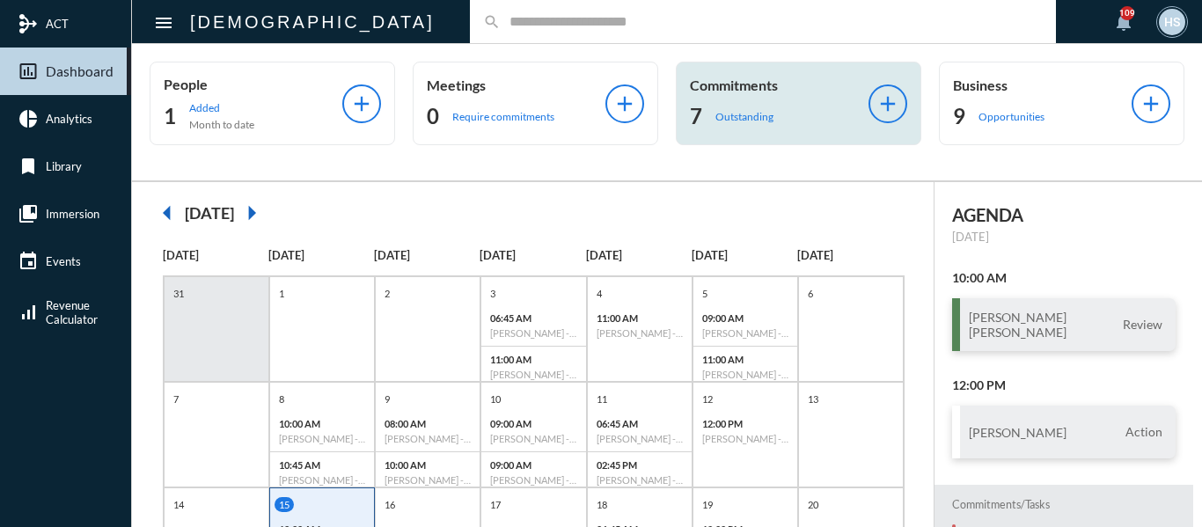
click at [727, 118] on p "Outstanding" at bounding box center [744, 116] width 58 height 13
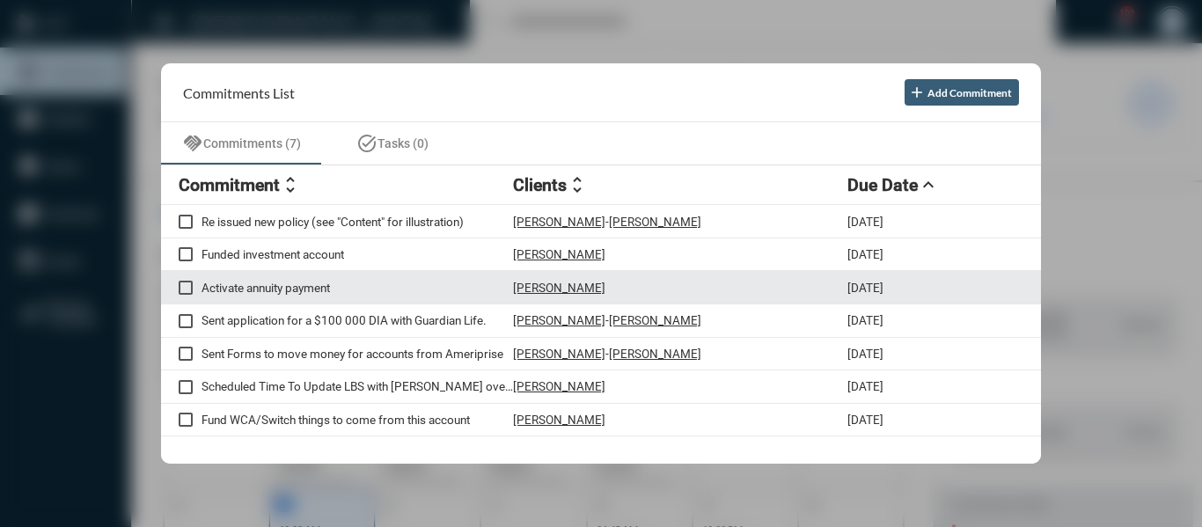
click at [312, 285] on p "Activate annuity payment" at bounding box center [356, 288] width 311 height 14
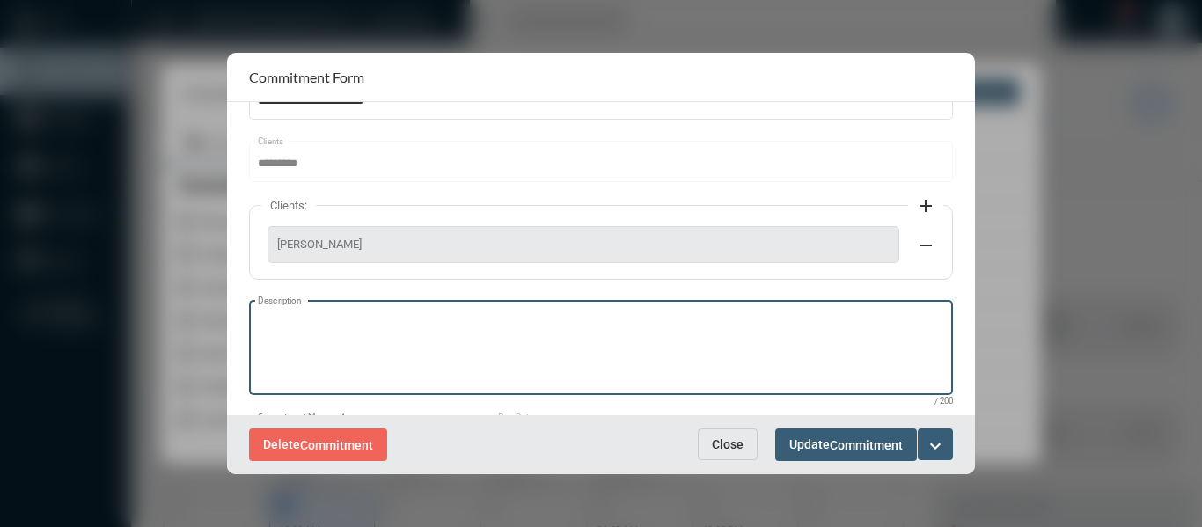
click at [306, 323] on textarea "Description" at bounding box center [601, 351] width 687 height 70
type textarea "*"
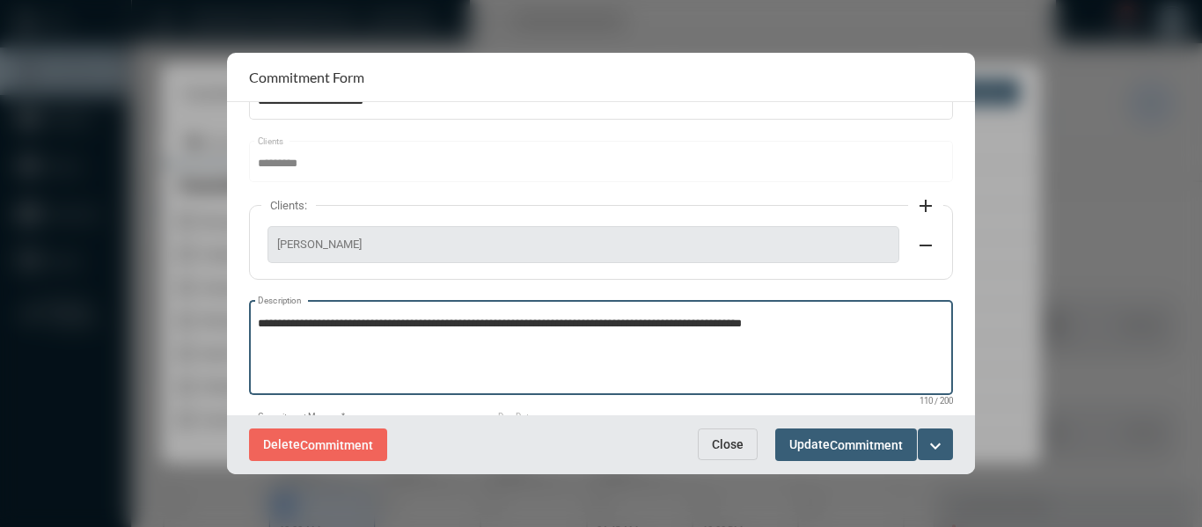
click at [678, 326] on textarea "**********" at bounding box center [601, 351] width 687 height 70
type textarea "**********"
click at [939, 439] on mat-icon "expand_more" at bounding box center [935, 446] width 21 height 21
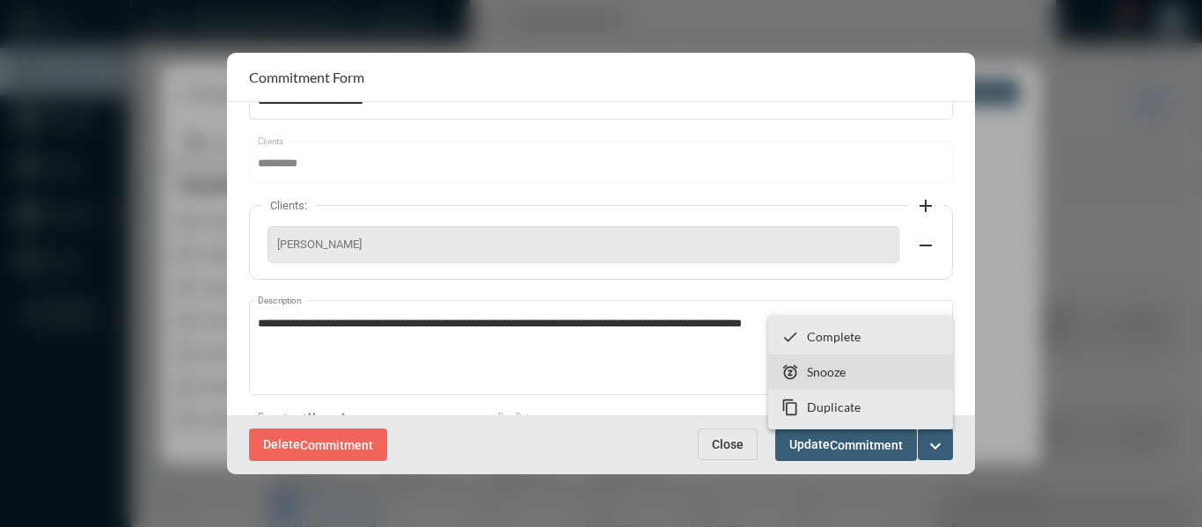
click at [824, 369] on p "Snooze" at bounding box center [826, 371] width 39 height 15
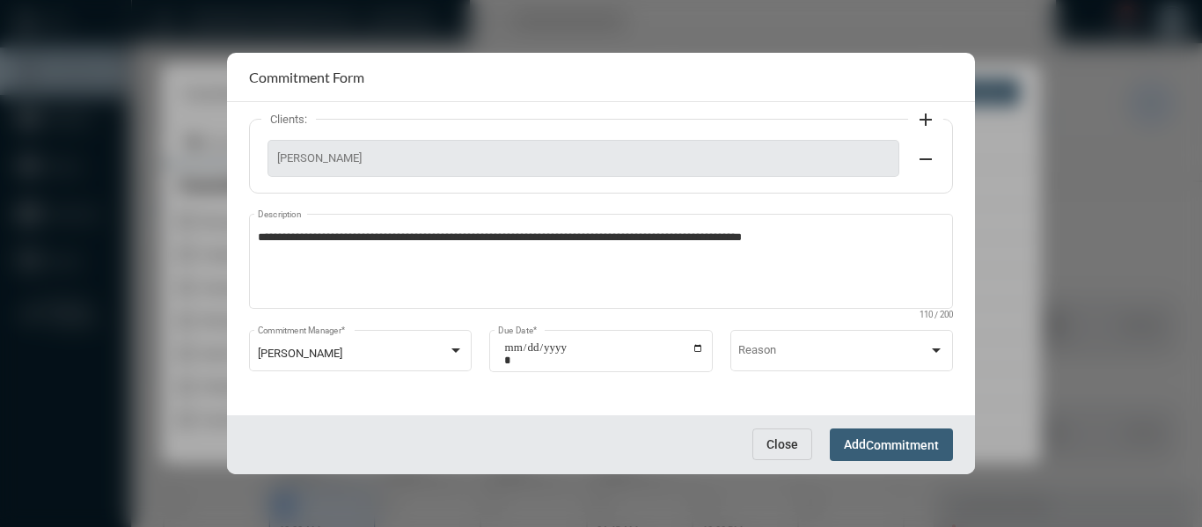
scroll to position [175, 0]
click at [694, 352] on input "**********" at bounding box center [604, 353] width 200 height 25
type input "**********"
click at [897, 439] on span "Commitment" at bounding box center [902, 445] width 73 height 14
